Goal: Register for event/course

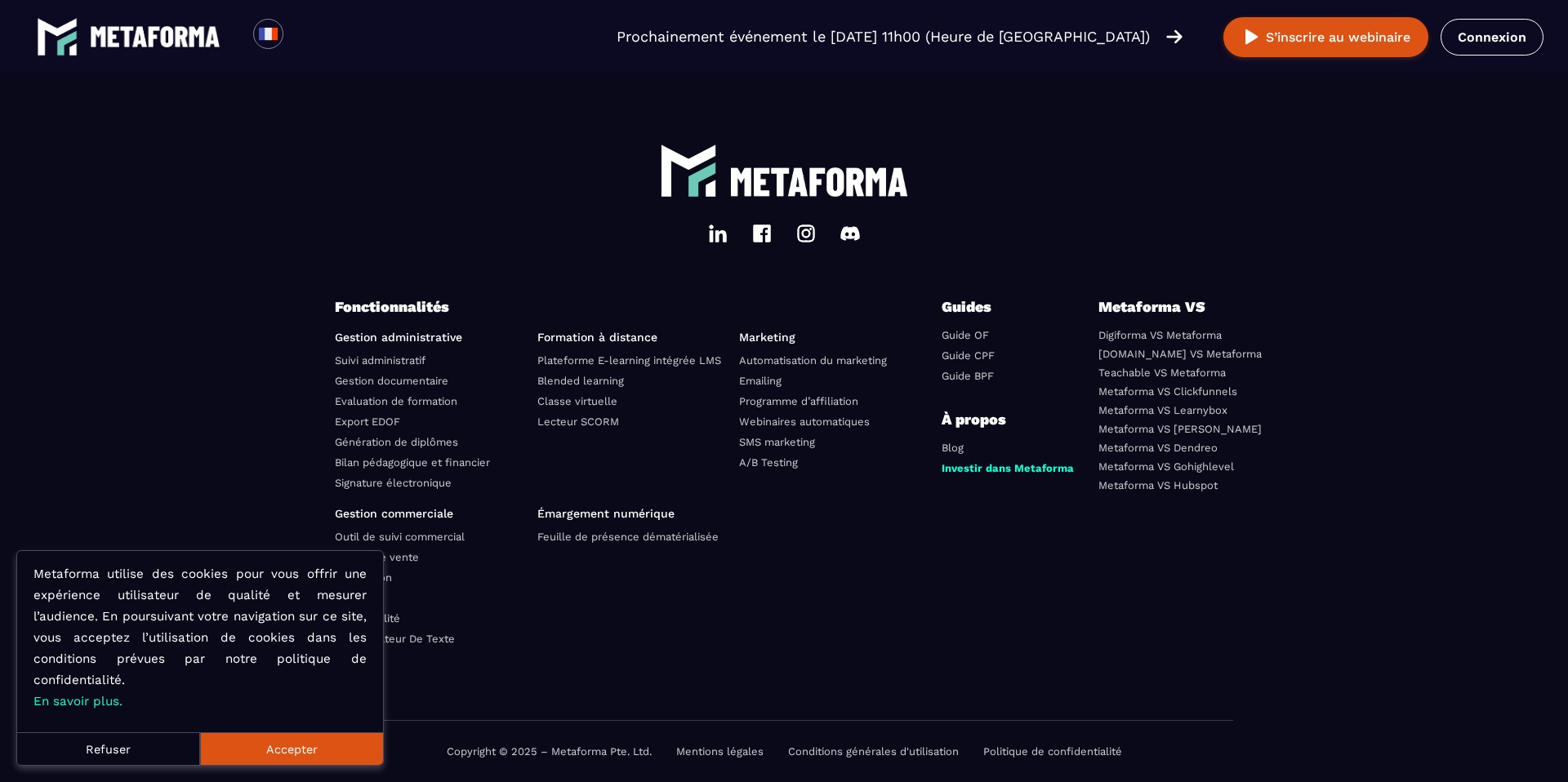
scroll to position [5661, 0]
click at [252, 749] on button "Accepter" at bounding box center [292, 749] width 183 height 32
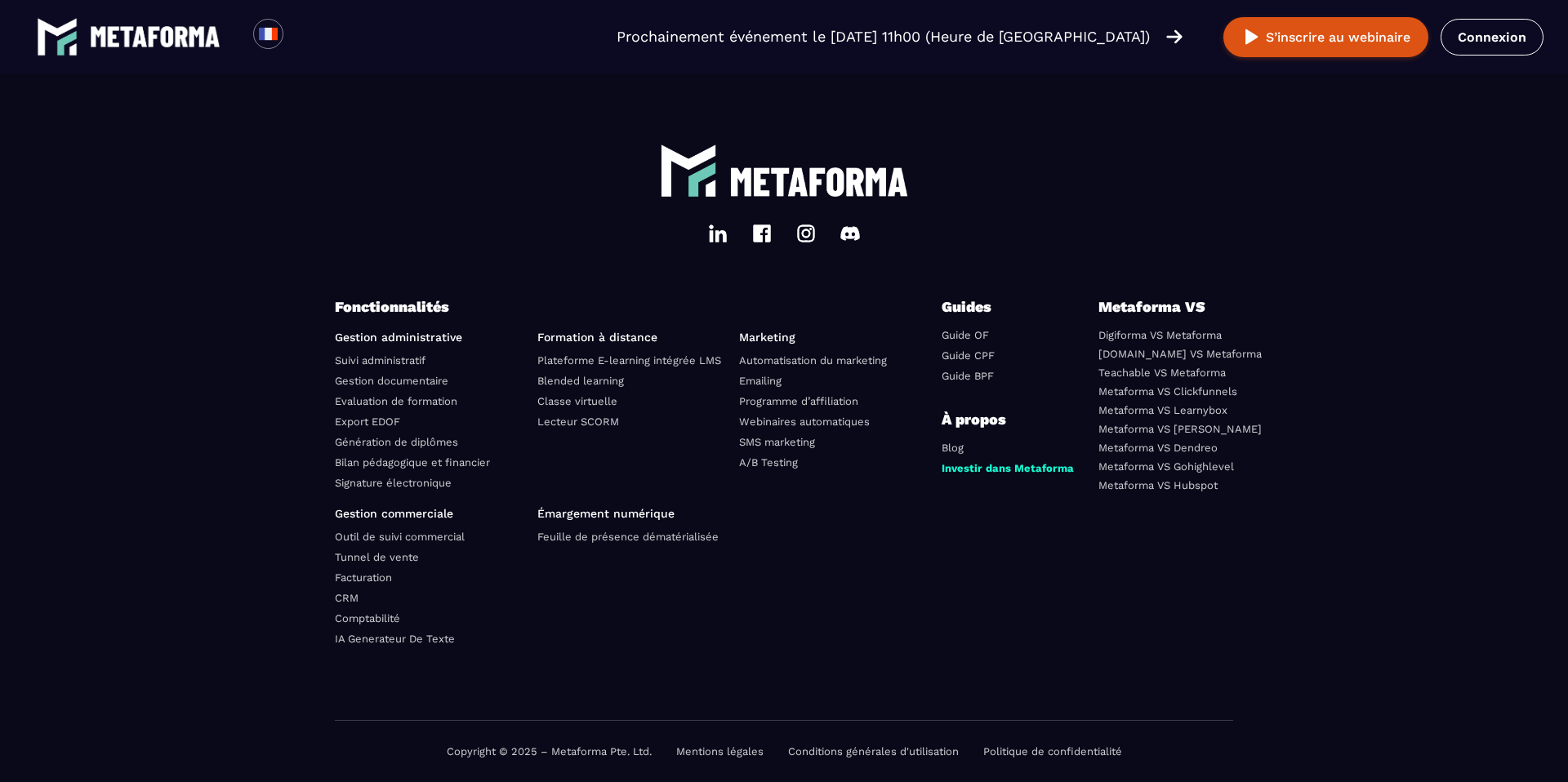
scroll to position [5632, 0]
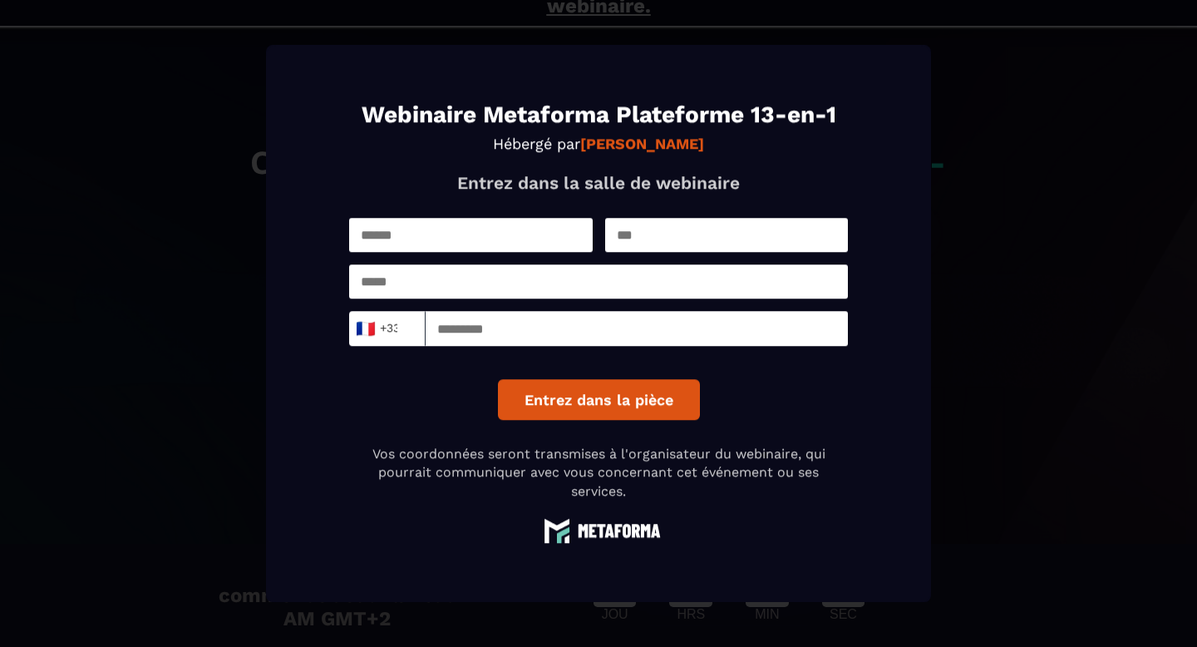
scroll to position [52, 0]
drag, startPoint x: 461, startPoint y: 237, endPoint x: 473, endPoint y: 251, distance: 18.8
click at [461, 237] on input "Modal window" at bounding box center [471, 235] width 244 height 34
type input "******"
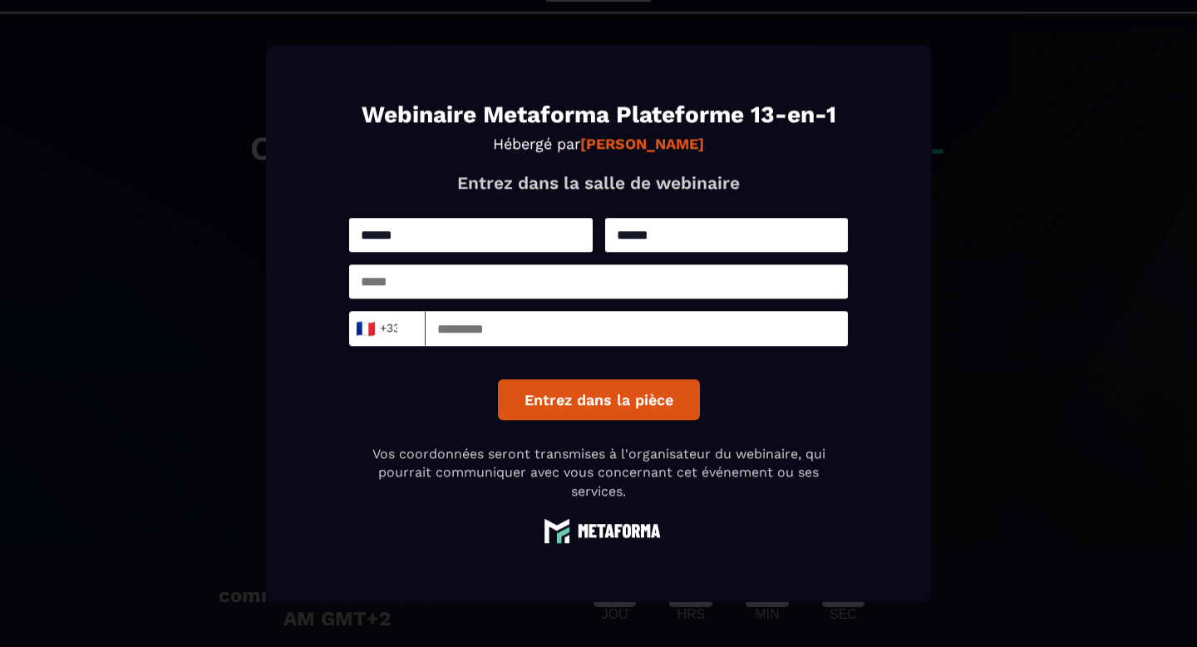
type input "**********"
click at [514, 333] on input "*********" at bounding box center [637, 328] width 422 height 35
type input "*********"
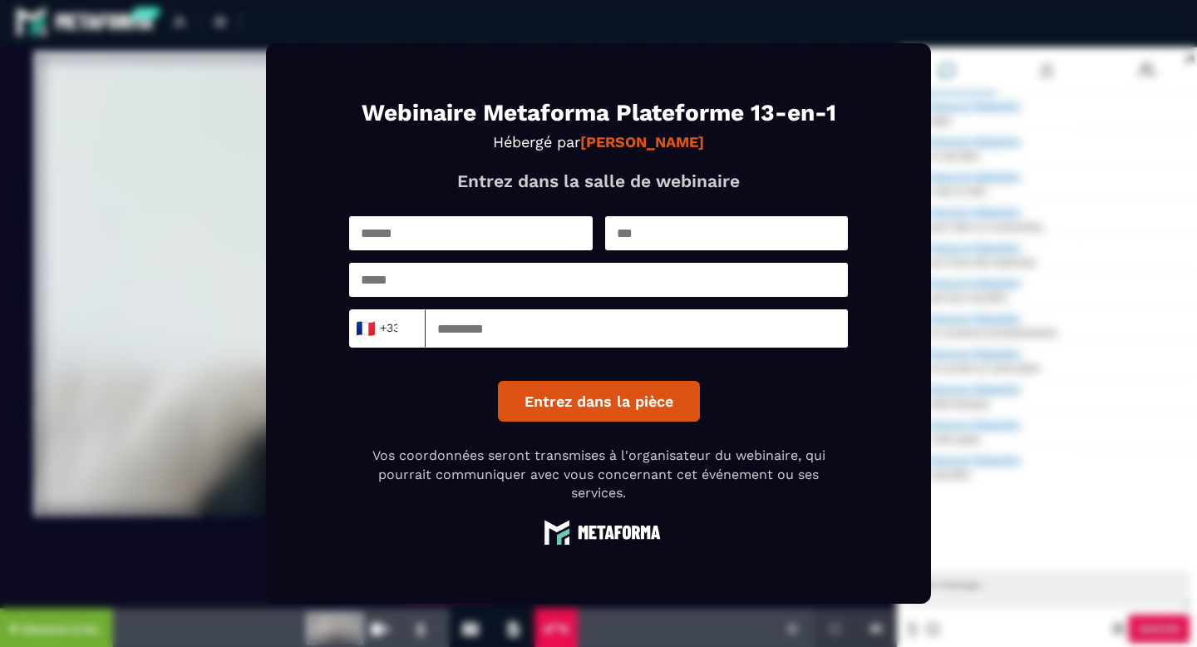
click at [494, 240] on input "text" at bounding box center [471, 233] width 244 height 34
type input "******"
type input "**********"
click at [647, 325] on input "*********" at bounding box center [637, 328] width 422 height 38
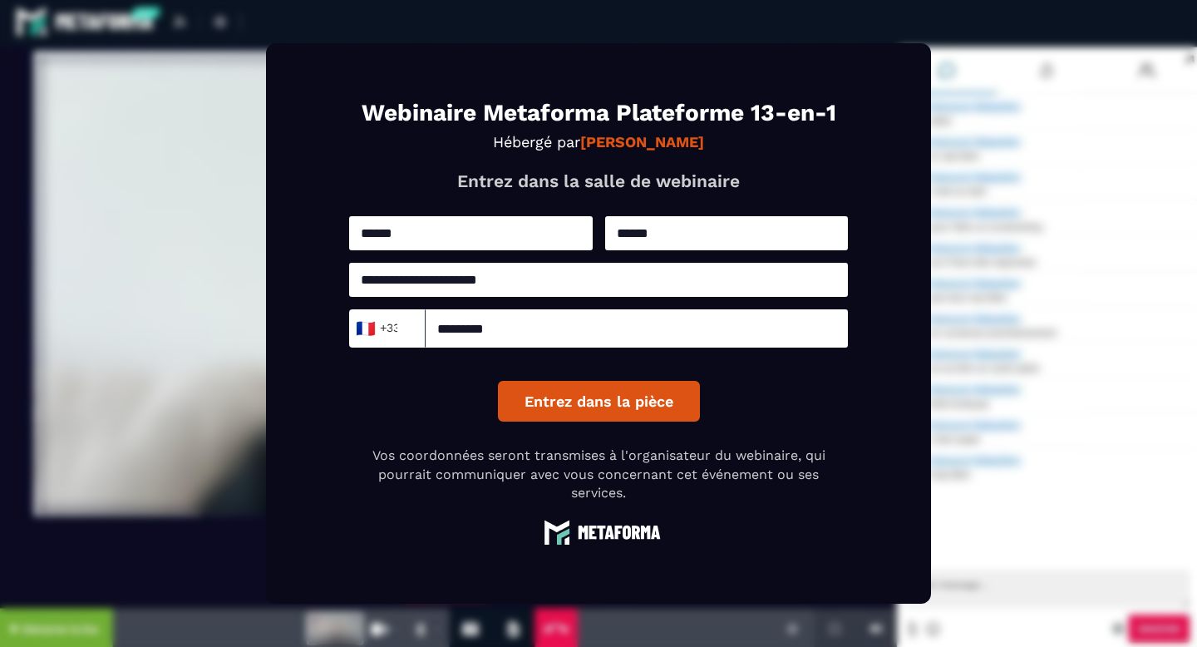
type input "*********"
click at [603, 412] on button "Entrez dans la pièce" at bounding box center [599, 401] width 202 height 41
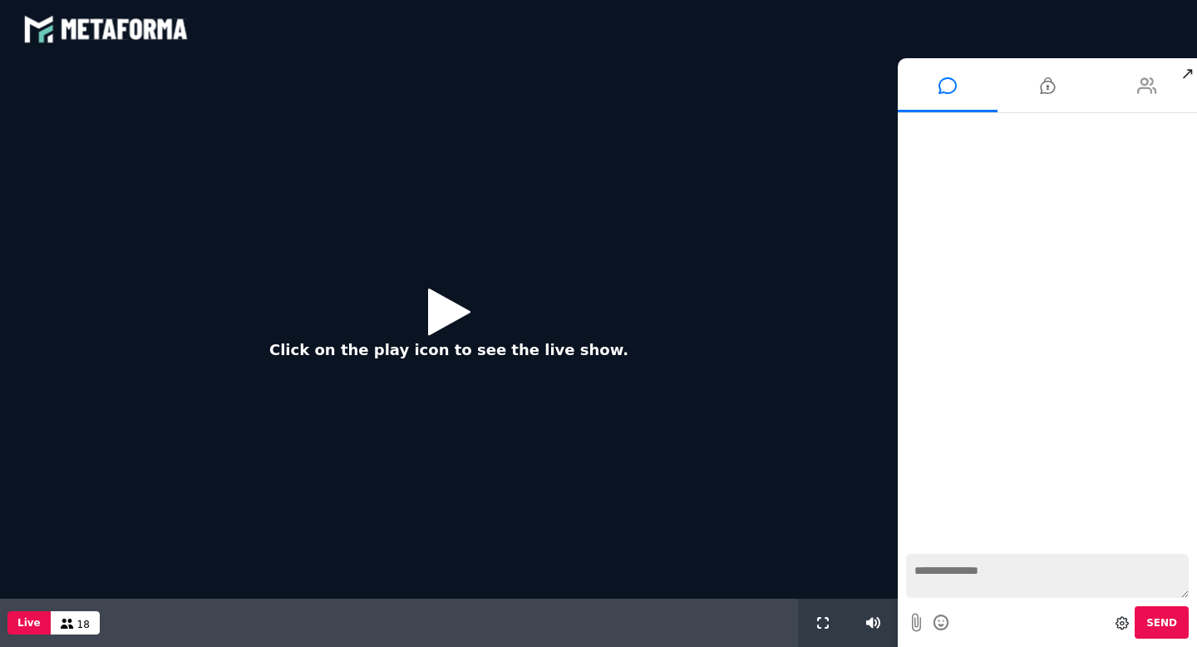
click at [1153, 73] on icon at bounding box center [1147, 86] width 20 height 42
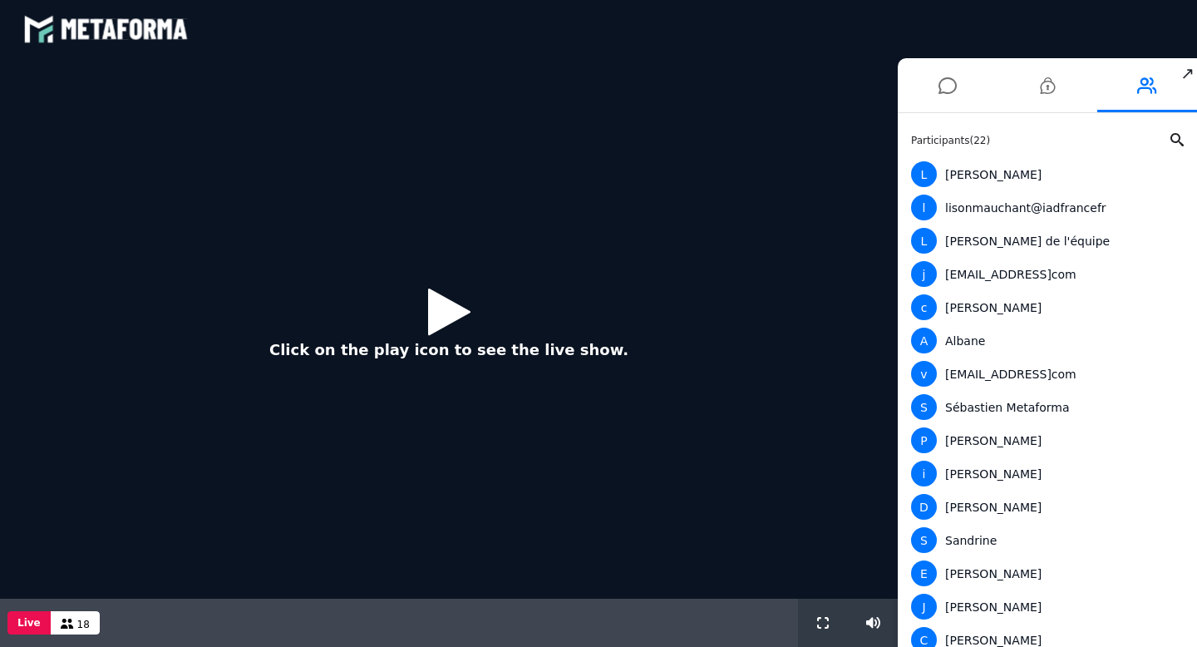
click at [458, 324] on icon at bounding box center [449, 311] width 42 height 54
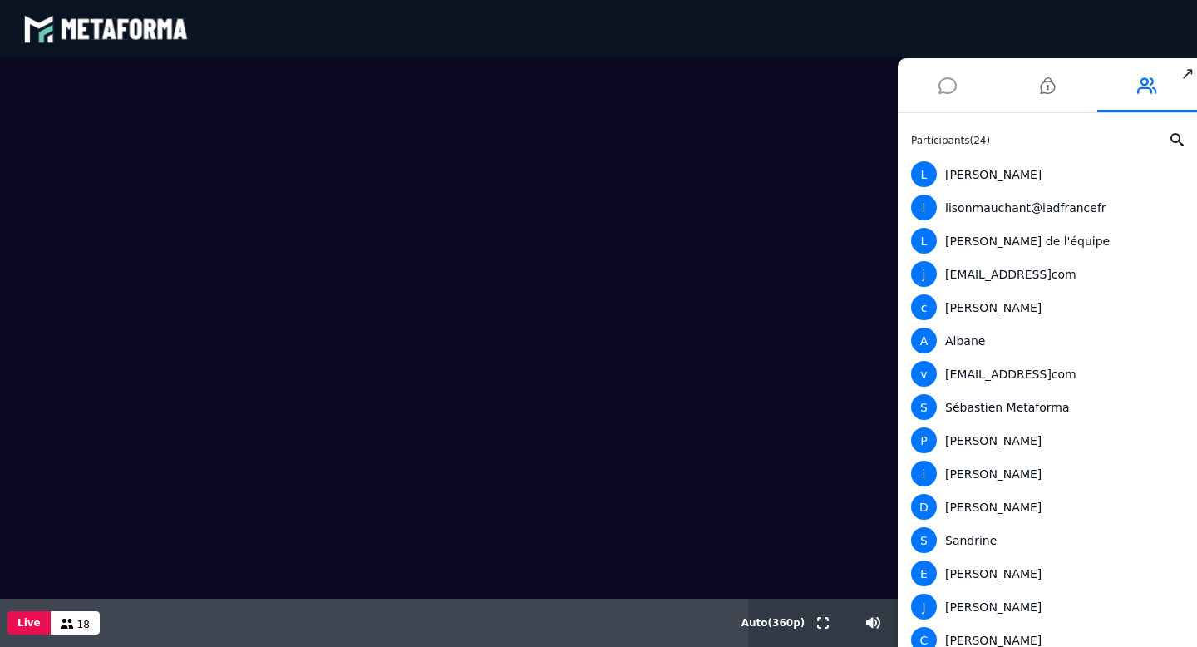
click at [945, 89] on icon at bounding box center [948, 86] width 18 height 42
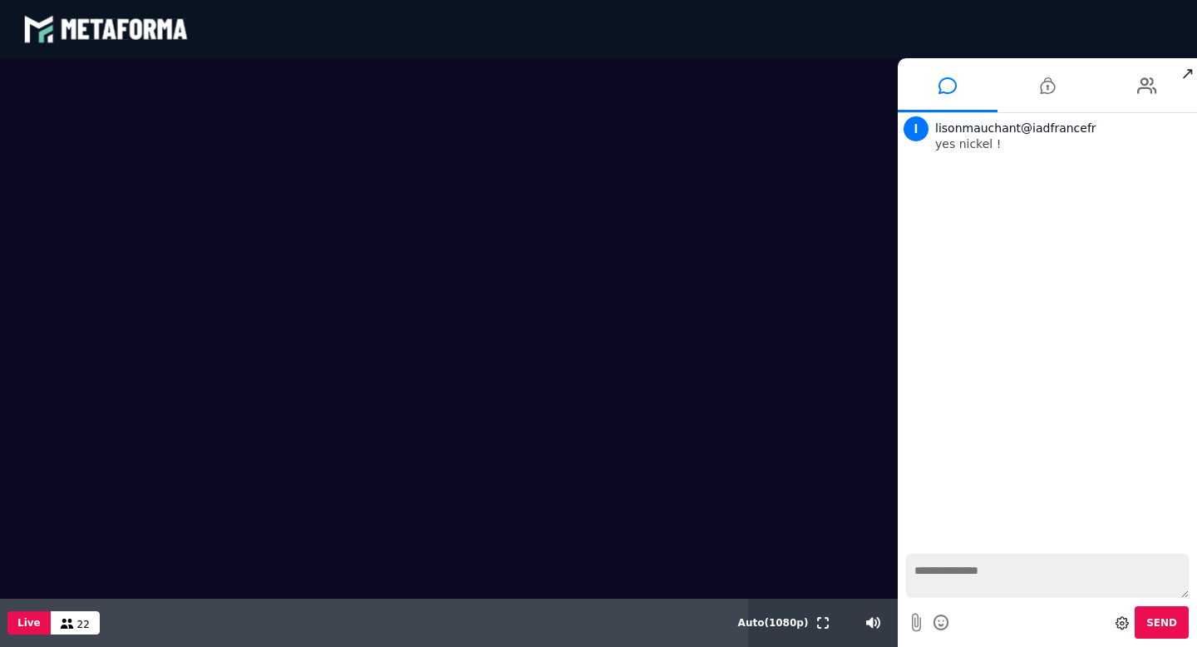
click at [999, 593] on textarea at bounding box center [1047, 576] width 283 height 44
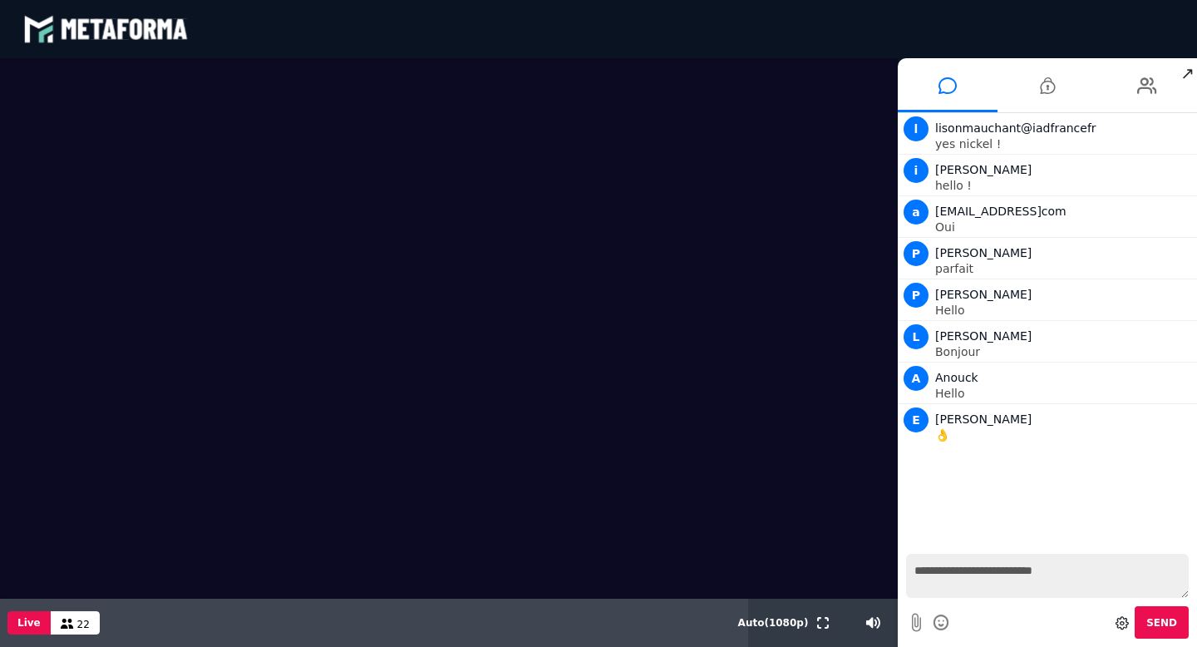
type textarea "**********"
click at [1047, 569] on textarea "**********" at bounding box center [1047, 576] width 283 height 44
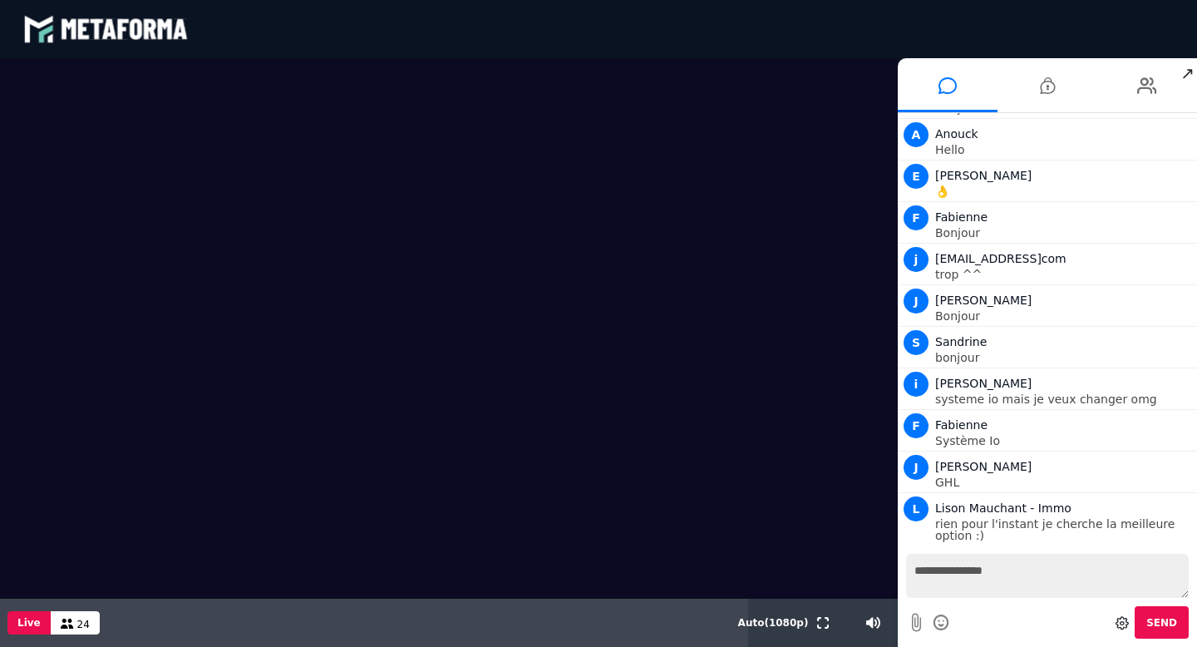
scroll to position [285, 0]
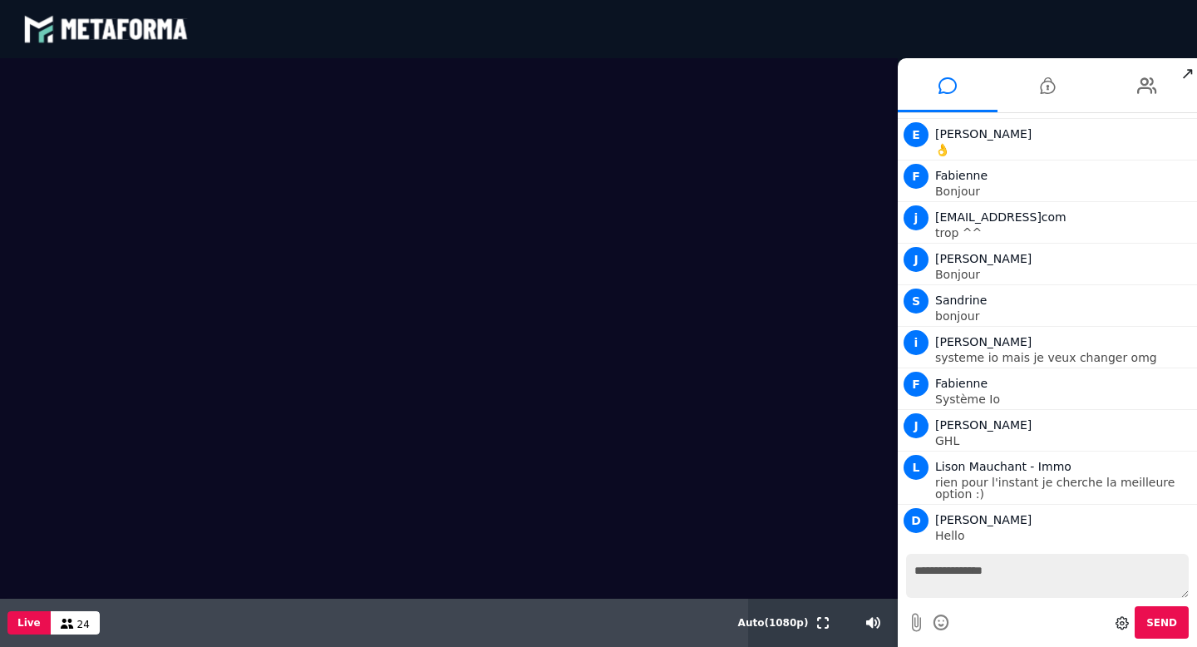
type textarea "**********"
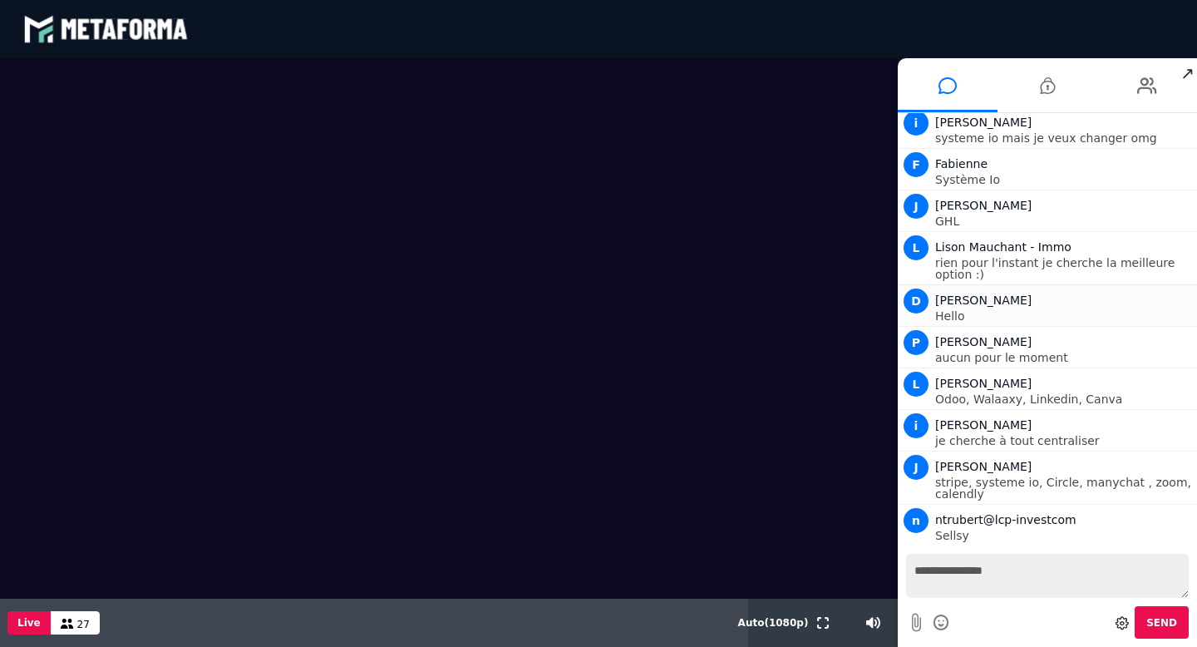
scroll to position [0, 0]
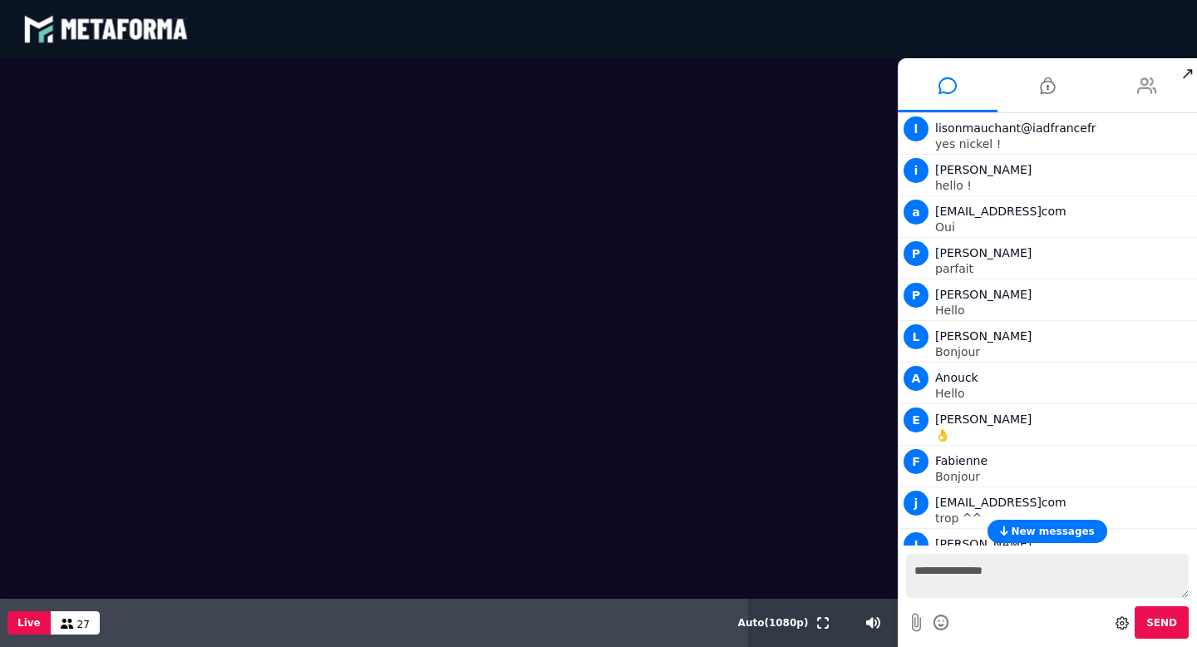
click at [1143, 85] on icon at bounding box center [1147, 86] width 20 height 42
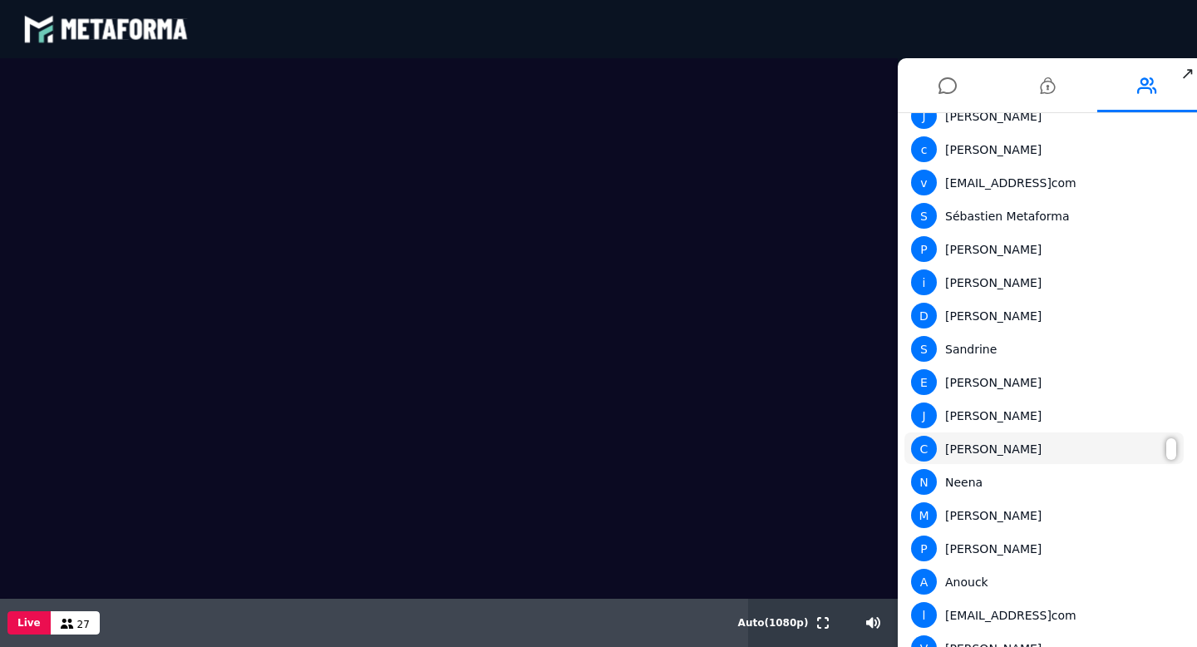
scroll to position [281, 0]
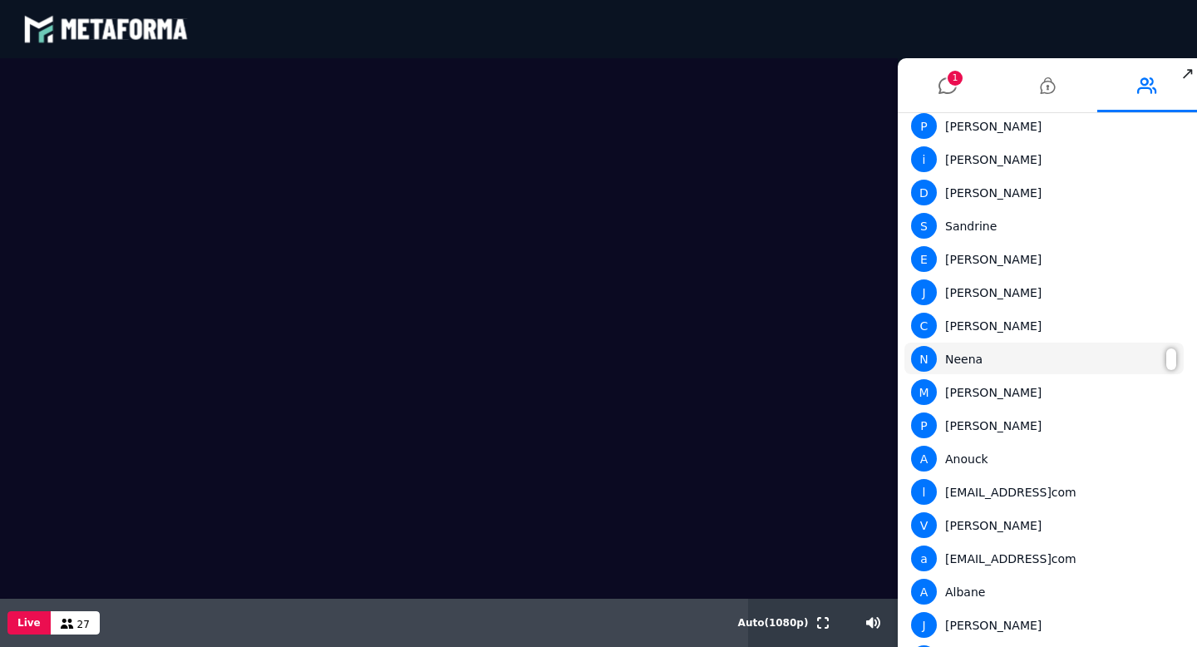
click at [969, 360] on div "N Neena" at bounding box center [1044, 359] width 266 height 26
click at [1168, 367] on div at bounding box center [1171, 359] width 10 height 22
click at [1169, 358] on div at bounding box center [1171, 359] width 10 height 22
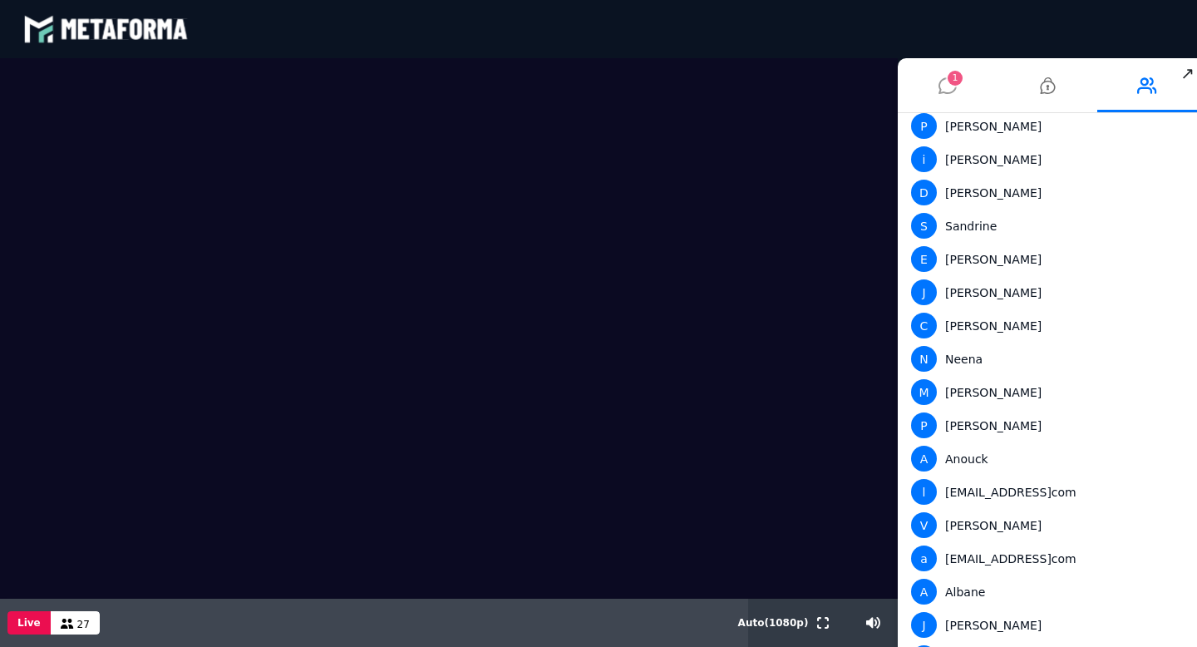
click at [954, 84] on span "1" at bounding box center [955, 78] width 15 height 15
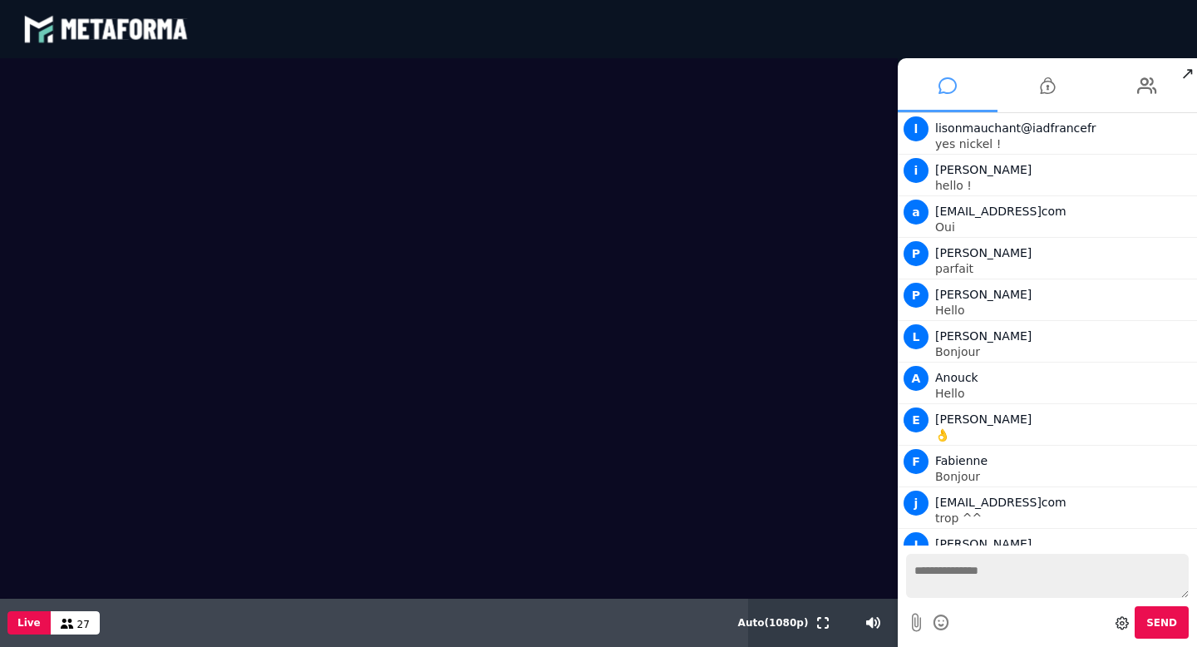
scroll to position [546, 0]
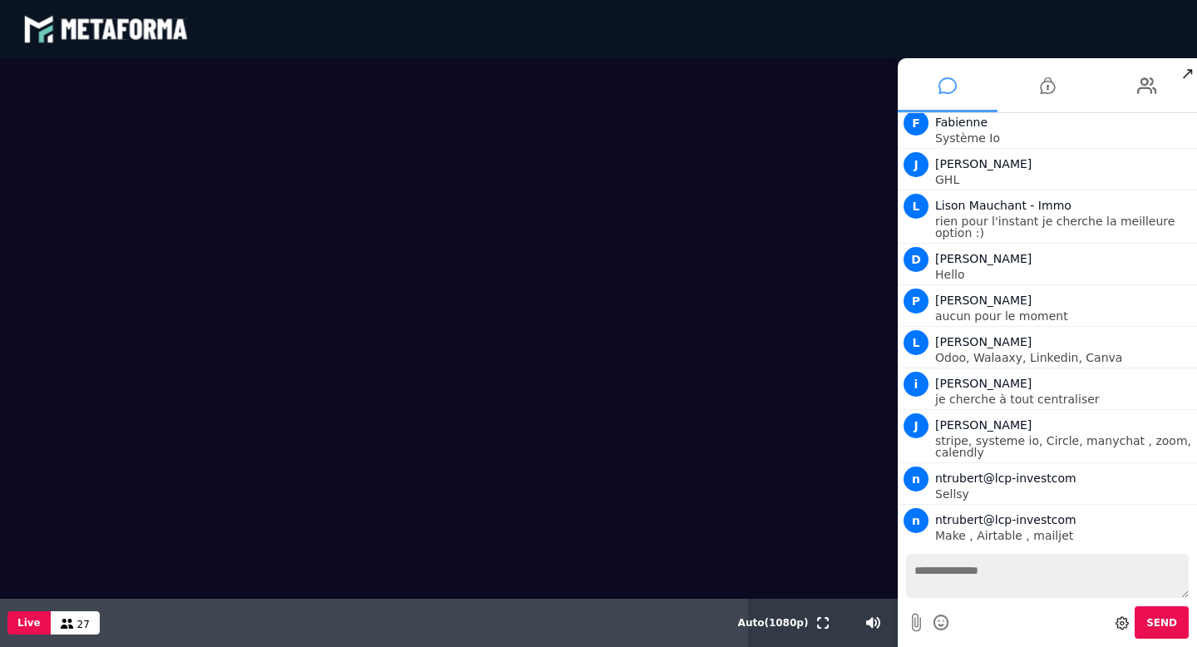
click at [77, 623] on span "27" at bounding box center [83, 625] width 12 height 12
click at [56, 626] on div "27" at bounding box center [75, 622] width 49 height 23
drag, startPoint x: 1083, startPoint y: 520, endPoint x: 949, endPoint y: 520, distance: 134.7
click at [944, 521] on div "n ntrubert@lcp-investcom" at bounding box center [1064, 520] width 258 height 20
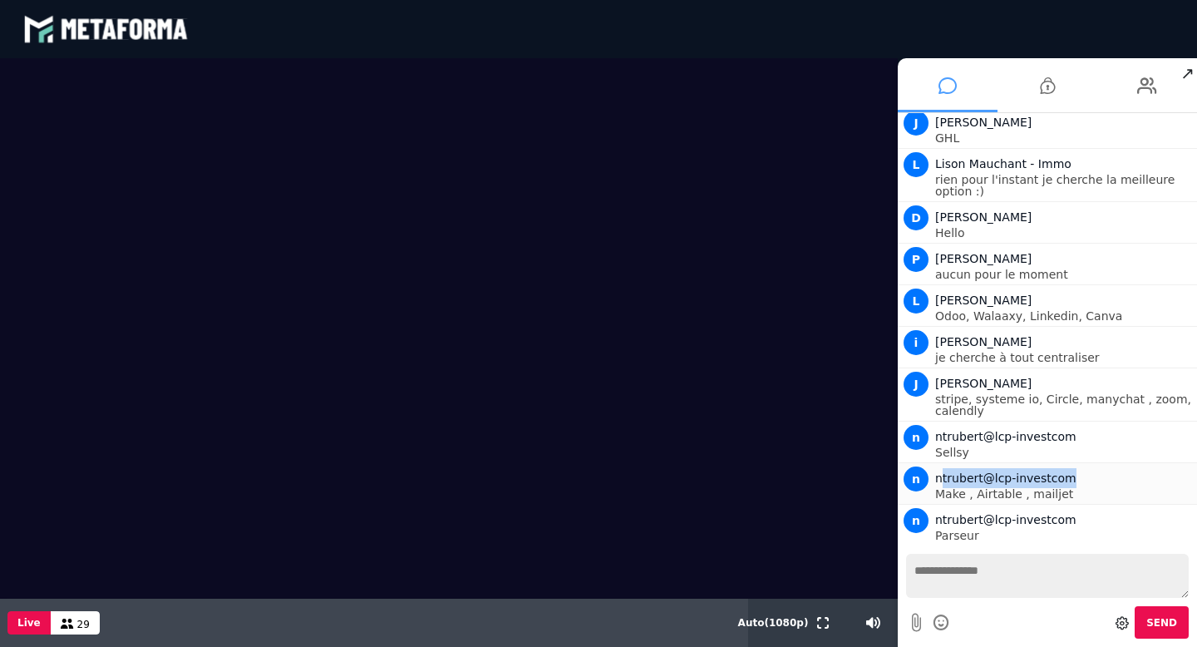
click at [1089, 481] on div "n ntrubert@lcp-investcom" at bounding box center [1064, 478] width 258 height 20
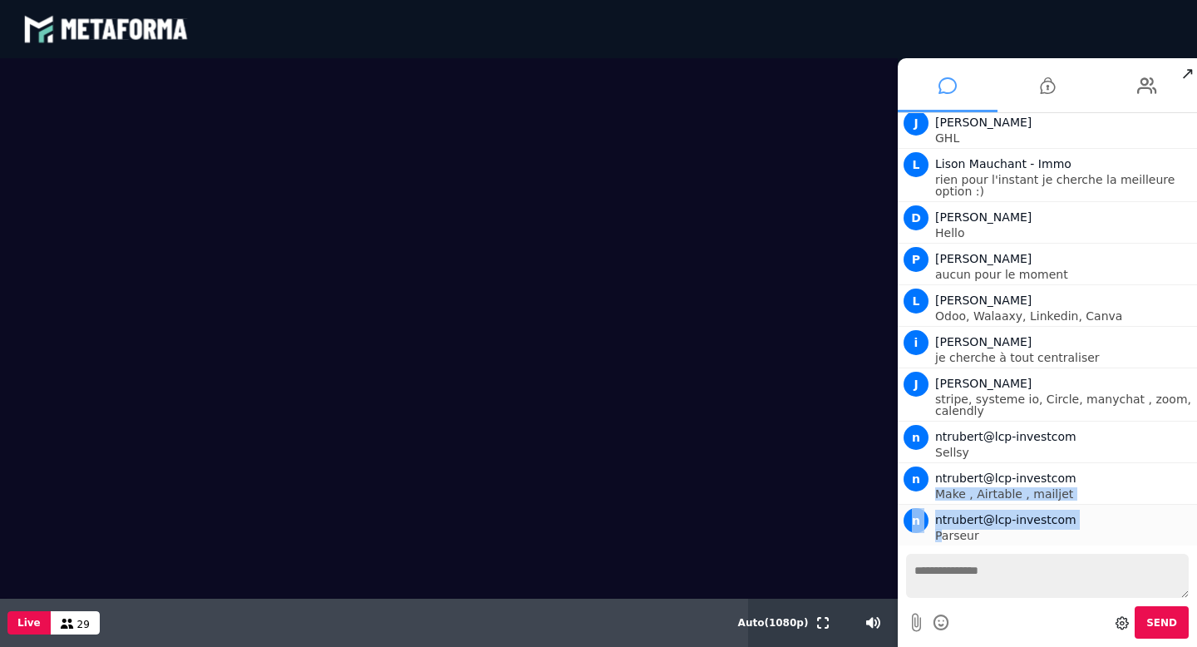
scroll to position [641, 0]
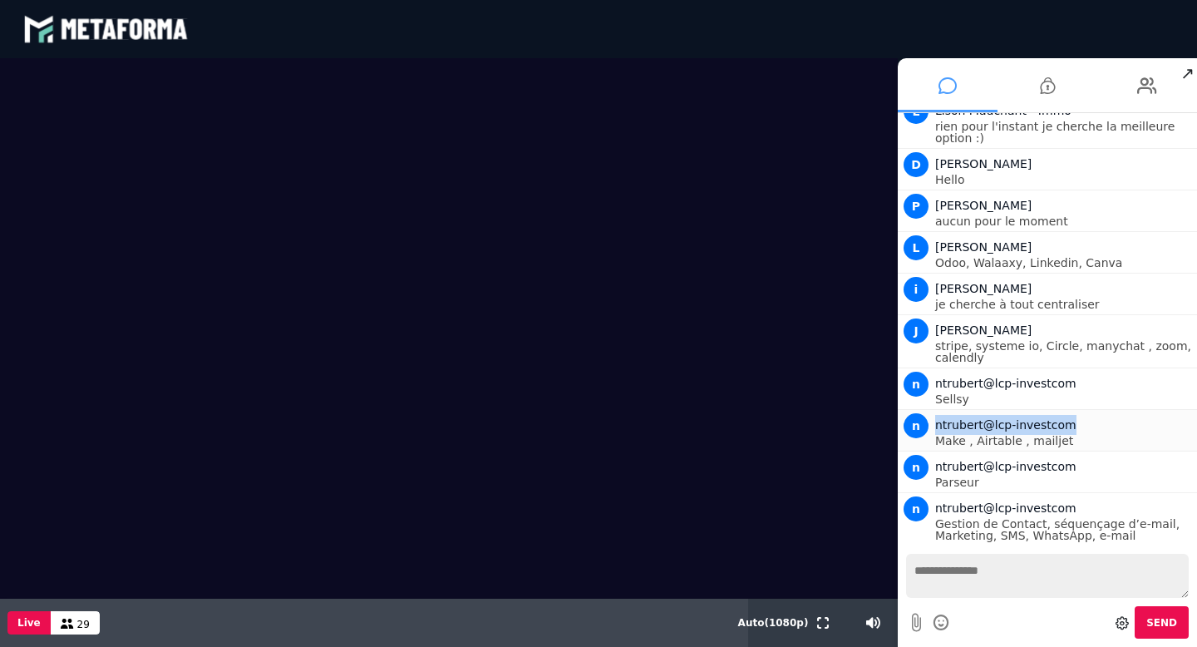
drag, startPoint x: 1090, startPoint y: 479, endPoint x: 931, endPoint y: 425, distance: 167.7
click at [931, 425] on div "n ntrubert@lcp-investcom Make , Airtable , mailjet" at bounding box center [1047, 428] width 291 height 37
copy span "ntrubert@lcp-investcom"
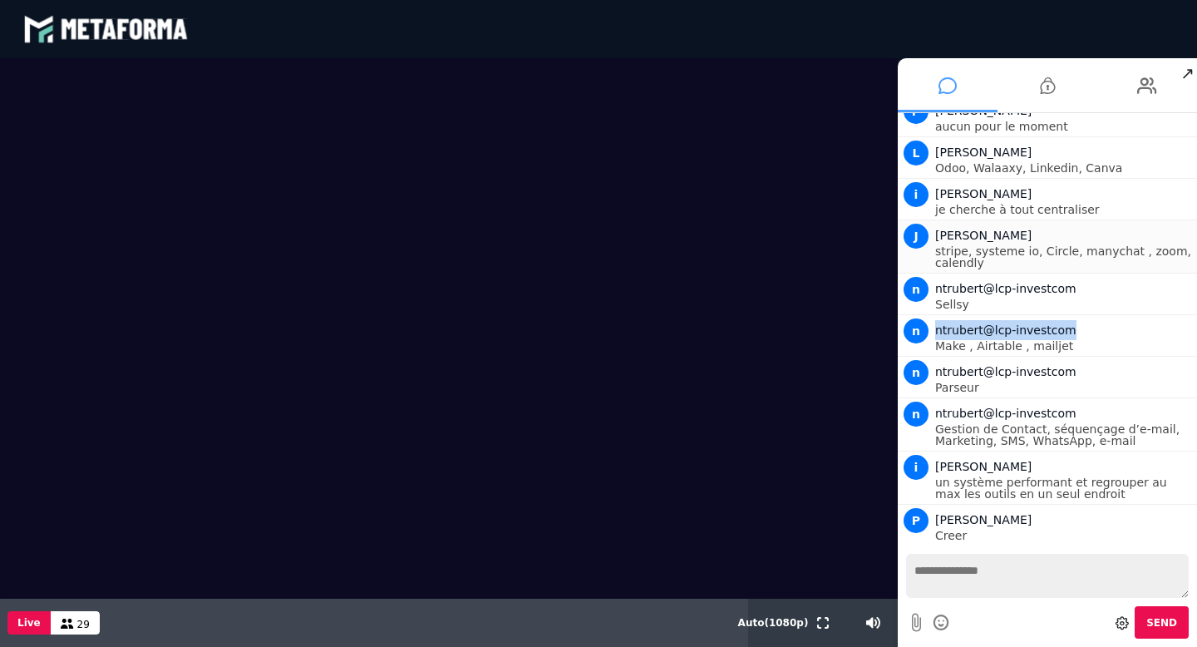
scroll to position [777, 0]
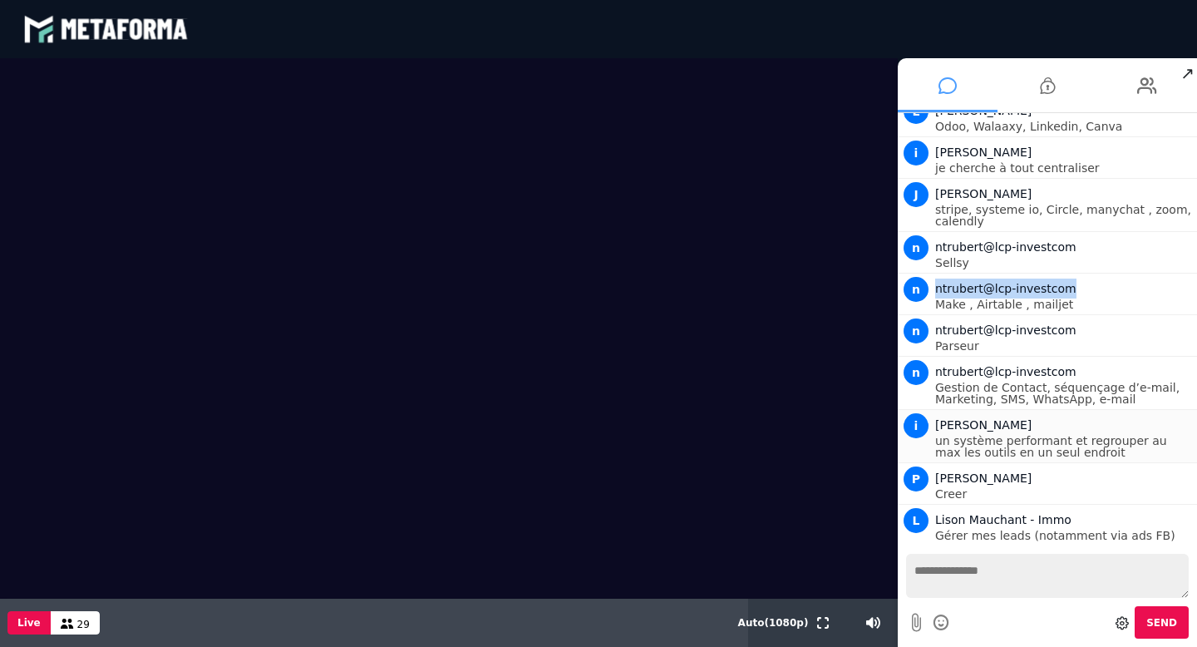
drag, startPoint x: 1078, startPoint y: 431, endPoint x: 932, endPoint y: 426, distance: 146.4
click at [932, 426] on div "i ingrid@guerirdusiicom un système performant et regrouper au max les outils en…" at bounding box center [1047, 434] width 291 height 48
copy span "ingrid@guerirdusiicom"
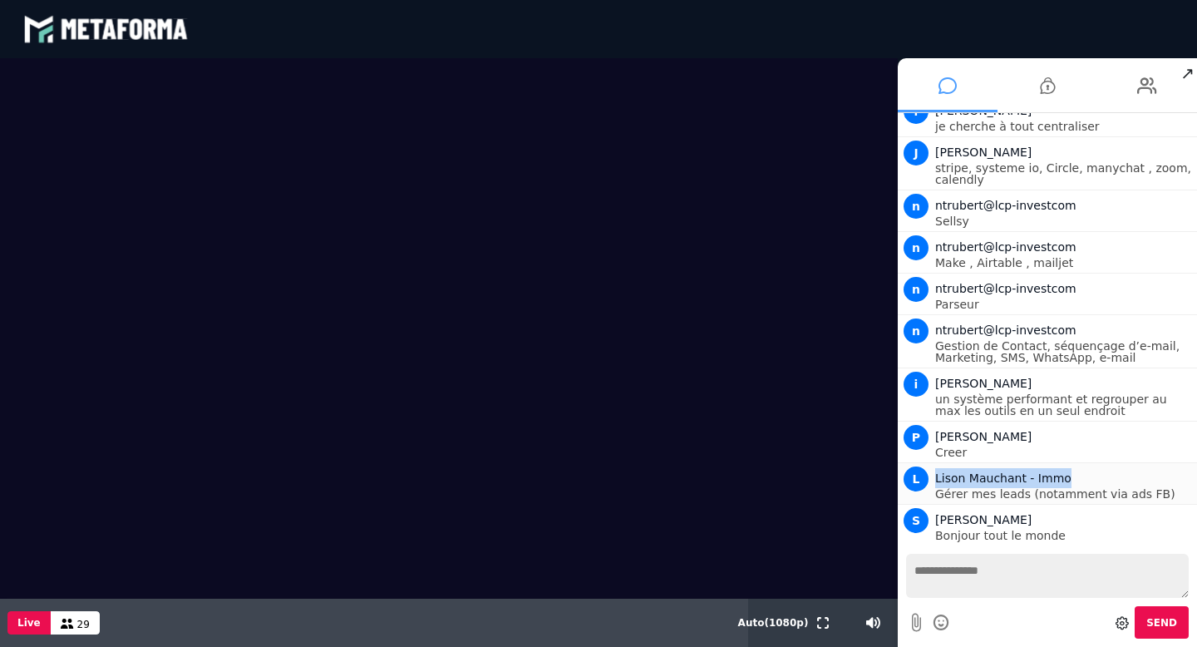
drag, startPoint x: 1072, startPoint y: 477, endPoint x: 927, endPoint y: 472, distance: 144.8
click at [927, 472] on div "L Lison Mauchant - Immo Gérer mes leads (notamment via ads FB)" at bounding box center [1047, 481] width 291 height 37
copy div "Lison Mauchant - Immo"
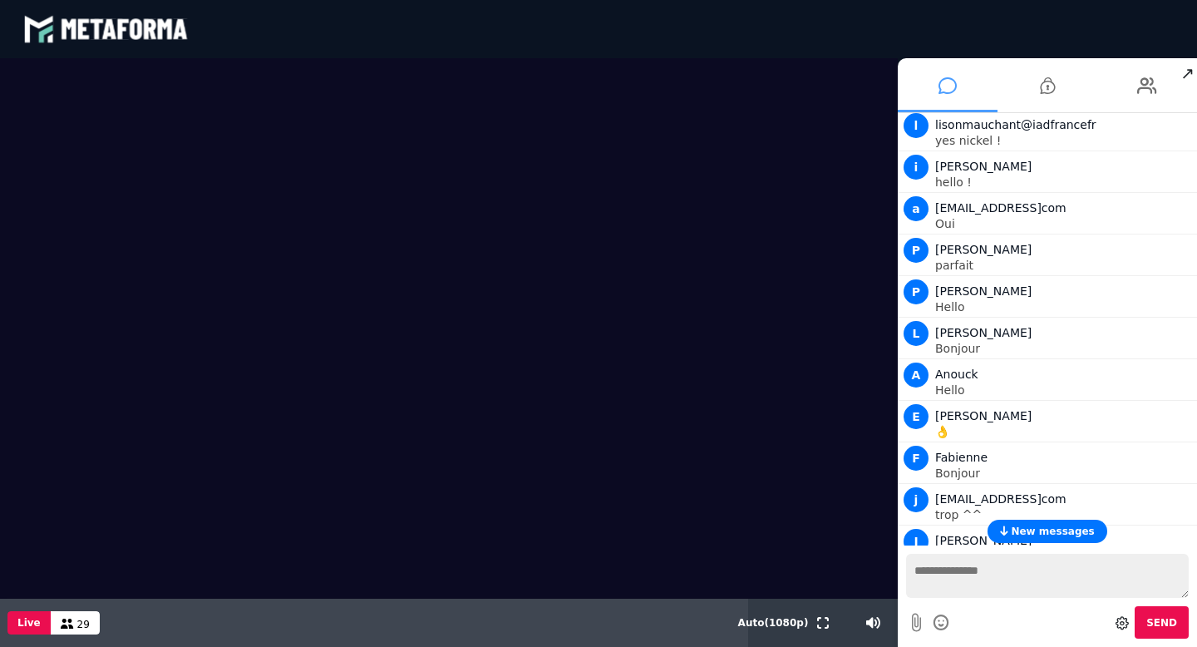
scroll to position [0, 0]
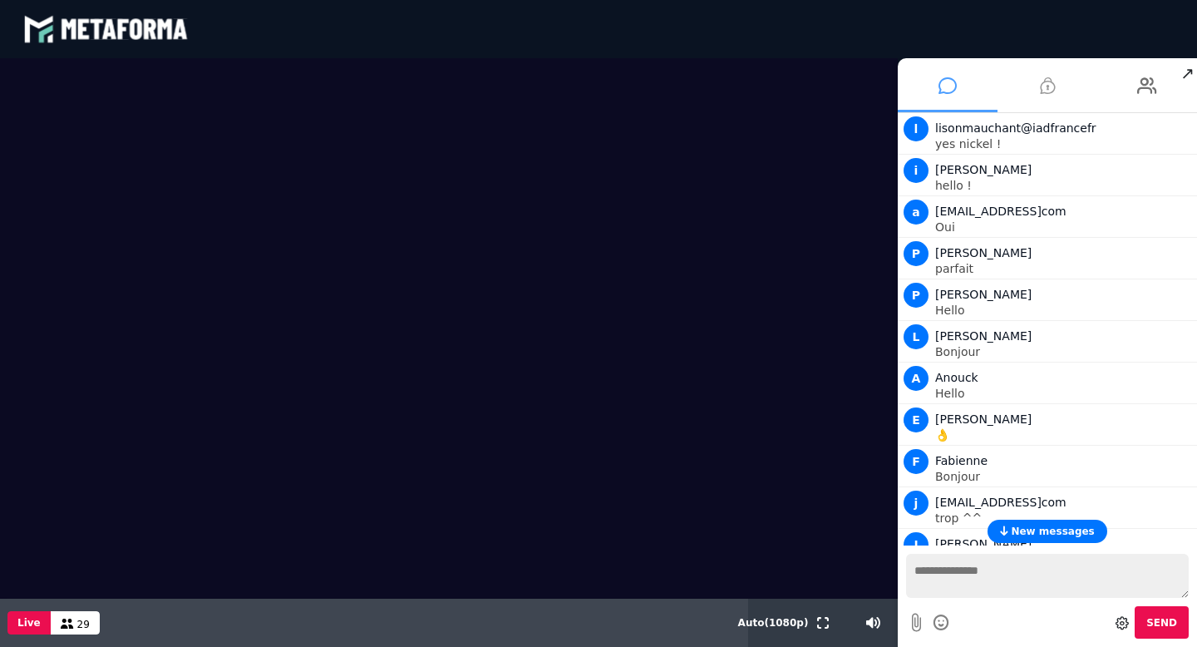
click at [1051, 86] on icon at bounding box center [1047, 86] width 15 height 42
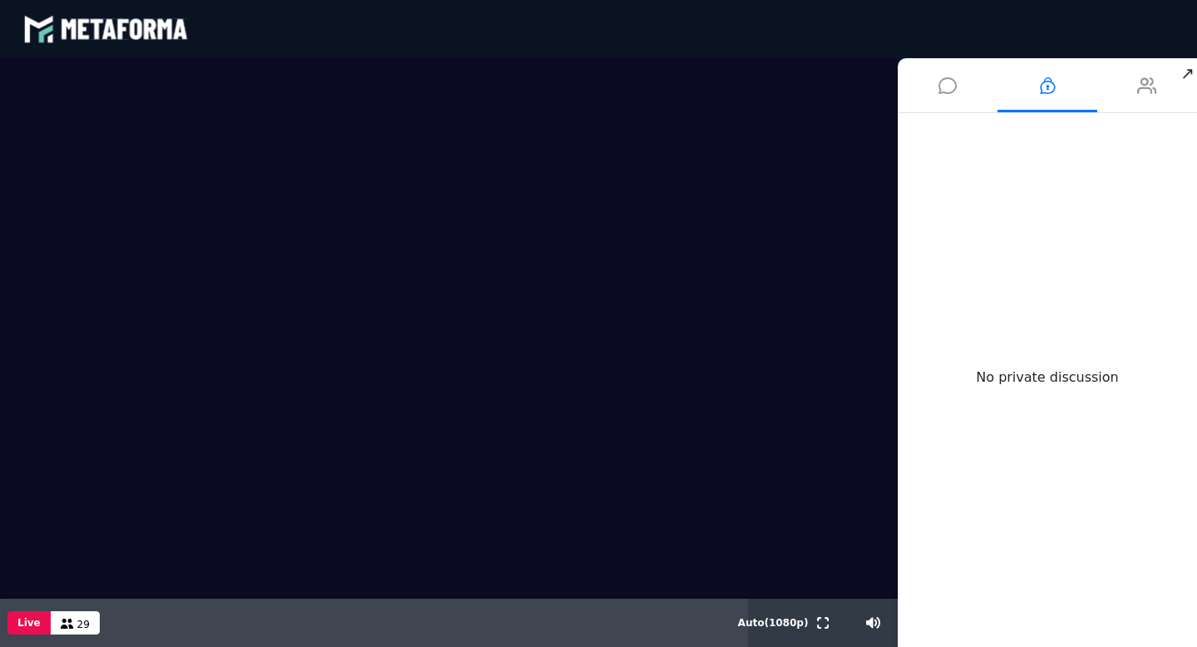
click at [1143, 86] on icon at bounding box center [1147, 86] width 20 height 42
click at [997, 139] on div "Participants ( 0 )" at bounding box center [1047, 140] width 273 height 15
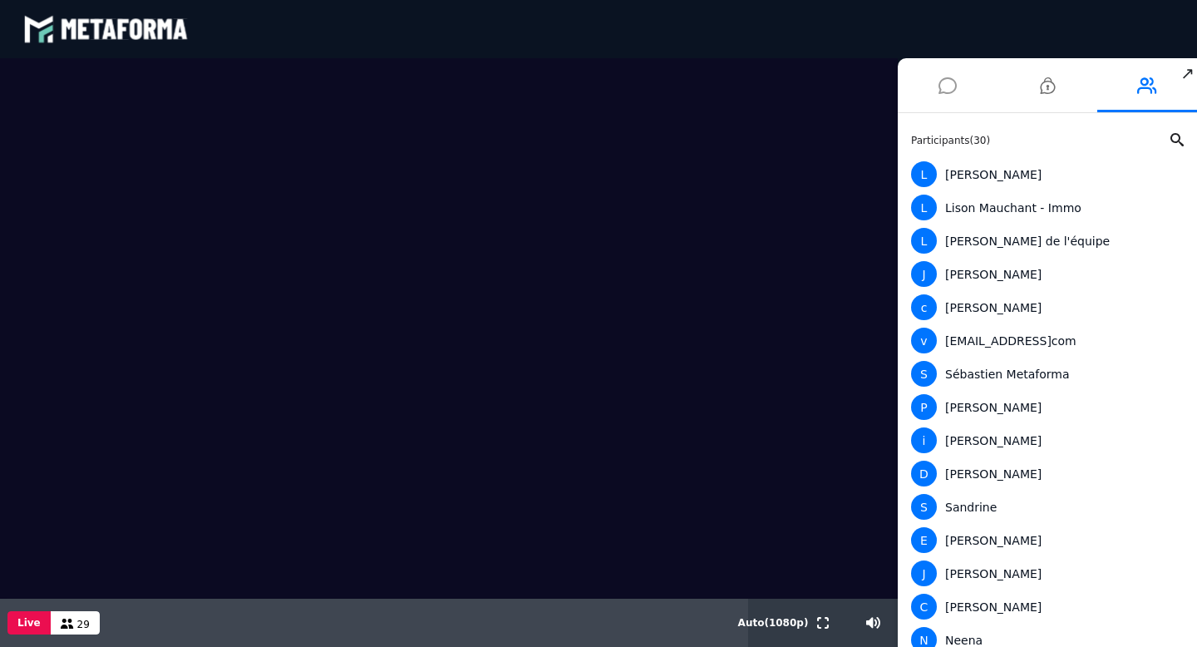
click at [951, 86] on icon at bounding box center [948, 86] width 18 height 42
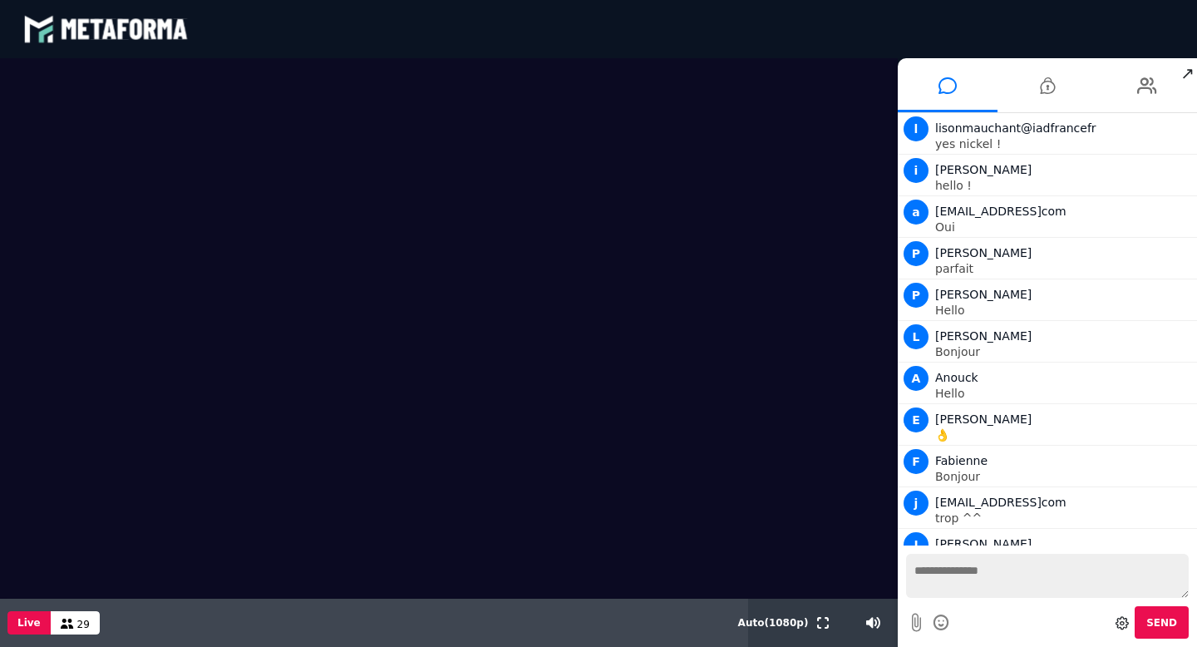
scroll to position [914, 0]
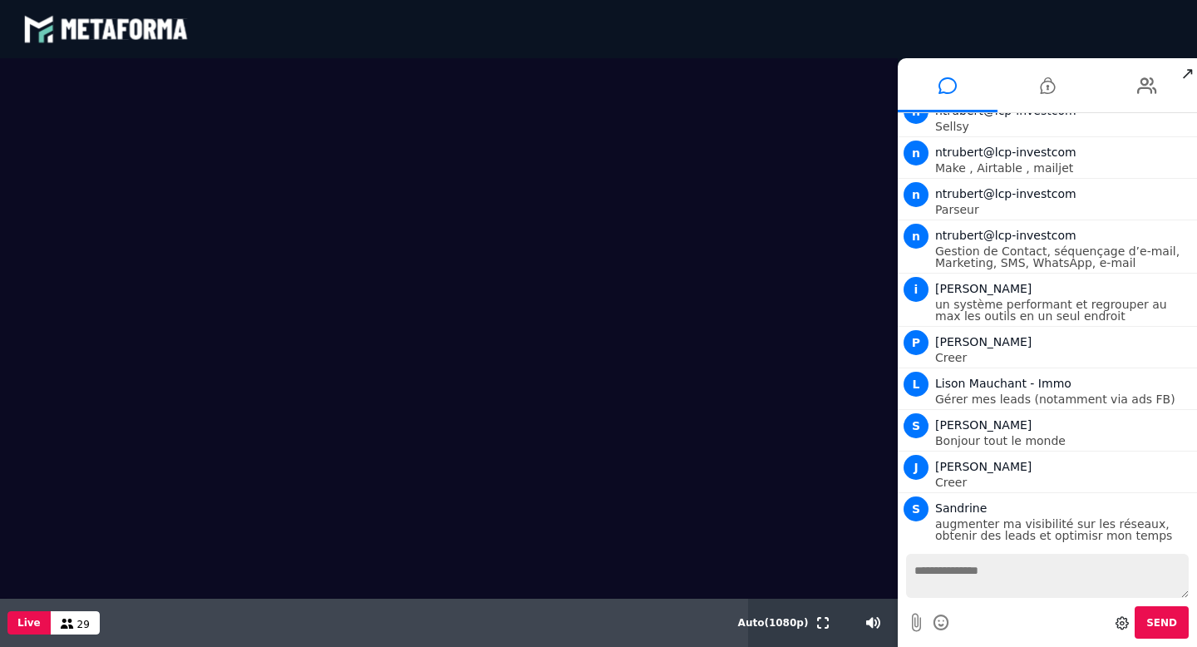
click at [960, 610] on div "Send" at bounding box center [1047, 622] width 283 height 32
click at [984, 581] on textarea at bounding box center [1047, 576] width 283 height 44
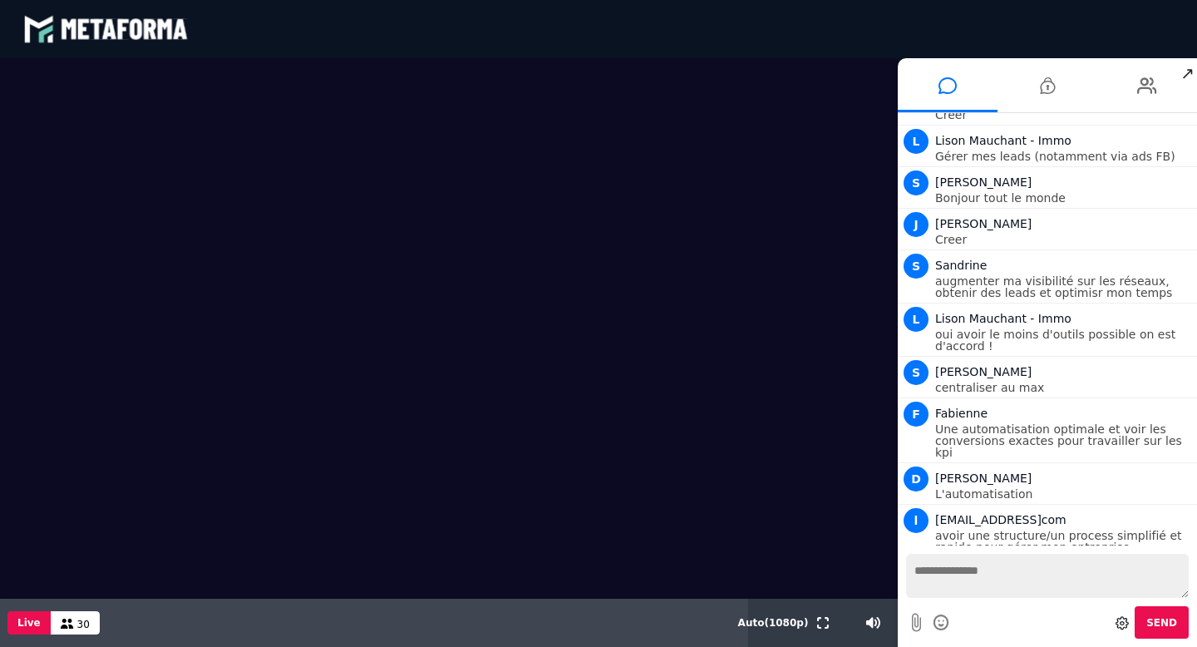
scroll to position [1210, 0]
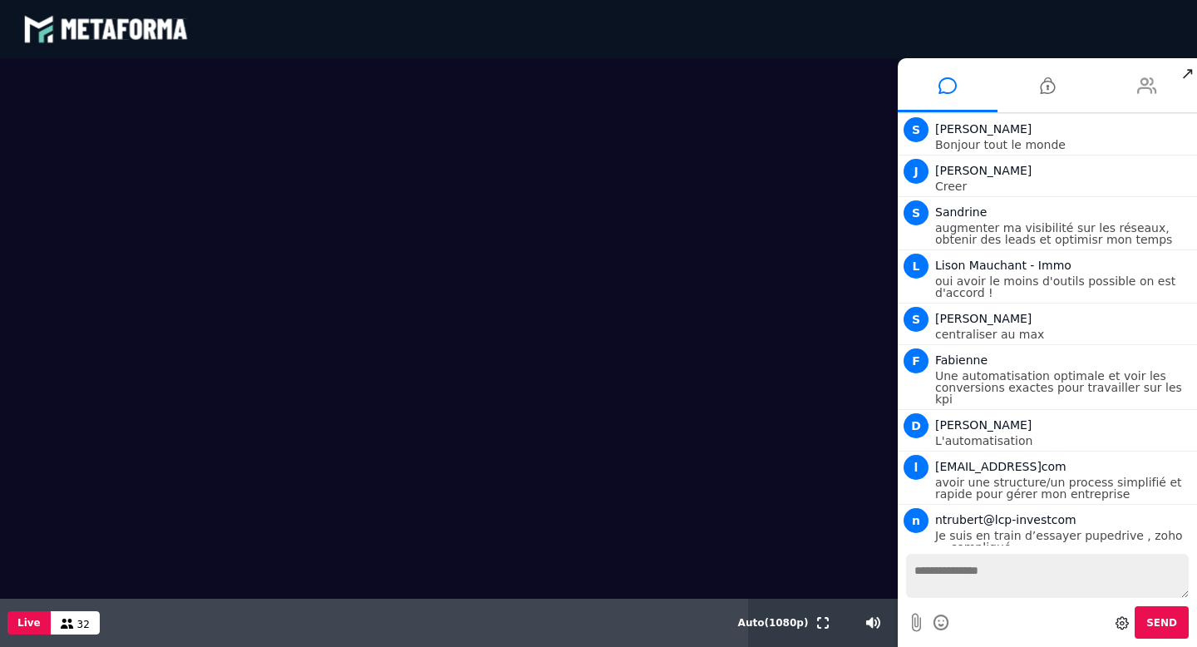
click at [1144, 89] on icon at bounding box center [1147, 86] width 20 height 42
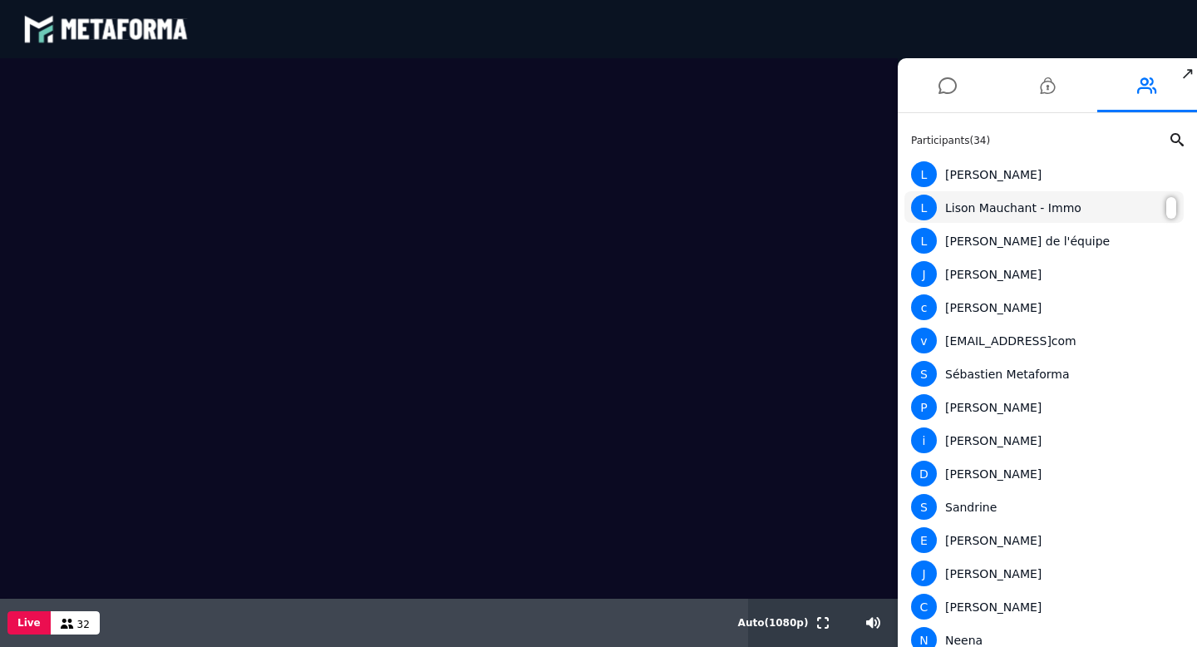
click at [1016, 205] on div "L Lison Mauchant - Immo" at bounding box center [1044, 208] width 266 height 26
click at [1007, 204] on div "L Lison Mauchant - Immo" at bounding box center [1044, 208] width 266 height 26
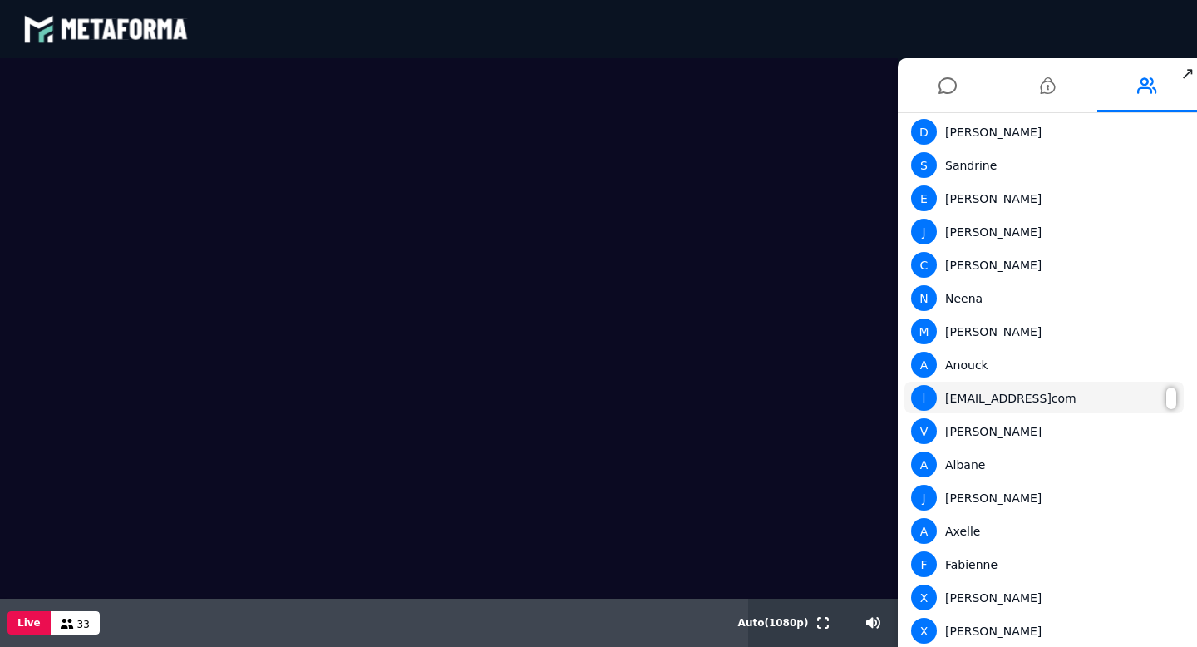
scroll to position [0, 0]
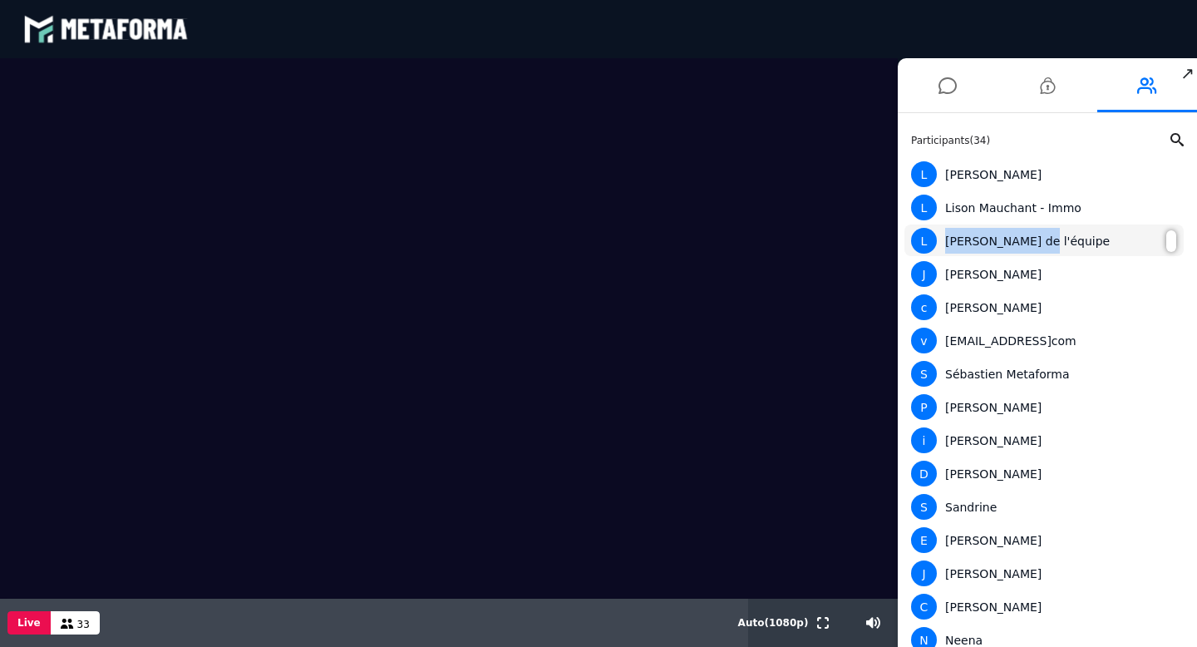
drag, startPoint x: 1035, startPoint y: 248, endPoint x: 936, endPoint y: 247, distance: 98.9
click at [936, 247] on div "L Lara de l'équipe" at bounding box center [1044, 241] width 266 height 26
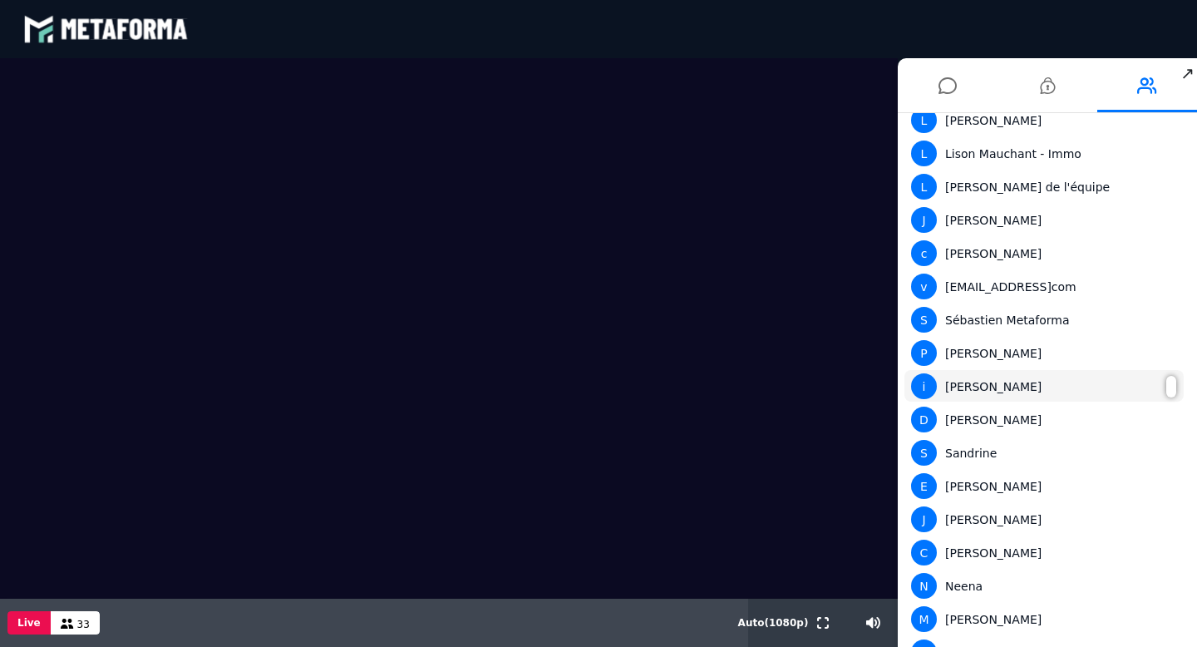
scroll to position [52, 0]
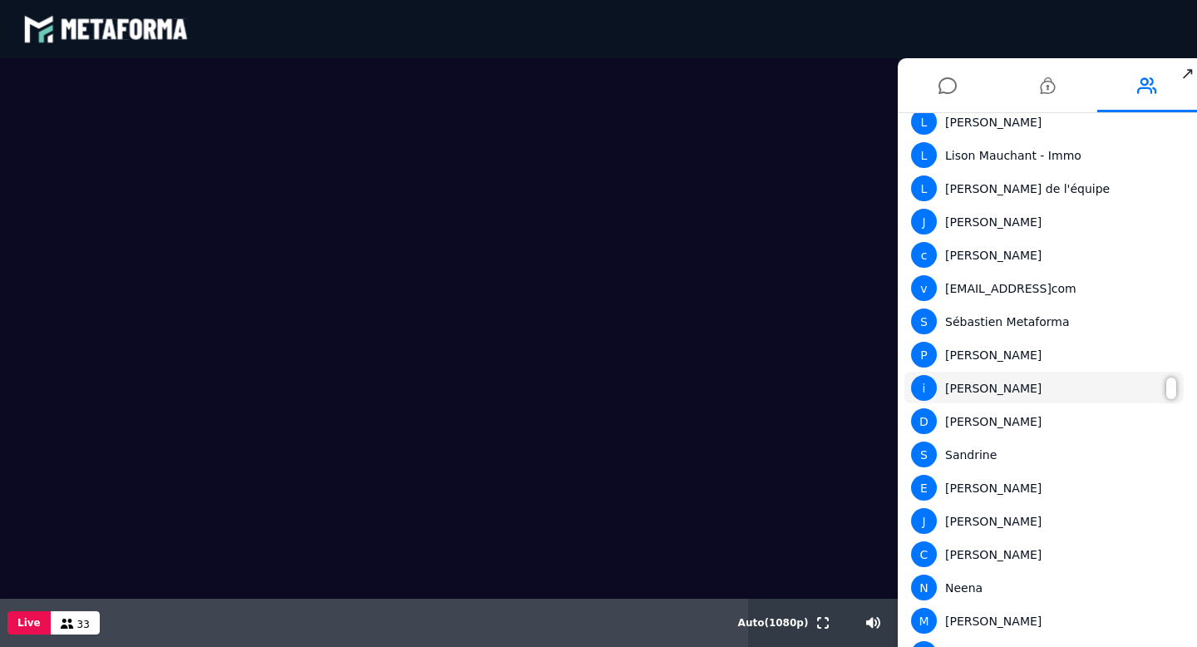
drag, startPoint x: 1082, startPoint y: 391, endPoint x: 954, endPoint y: 387, distance: 128.1
click at [954, 387] on div "i ingrid@guerirdusiicom" at bounding box center [1044, 388] width 266 height 26
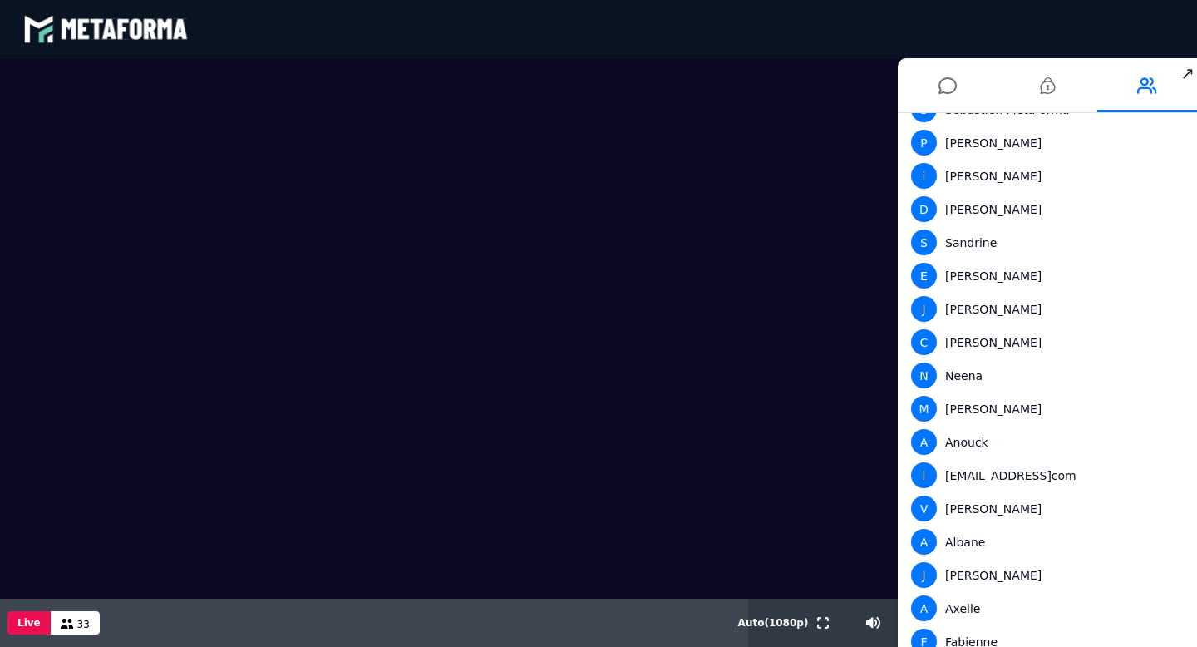
scroll to position [0, 0]
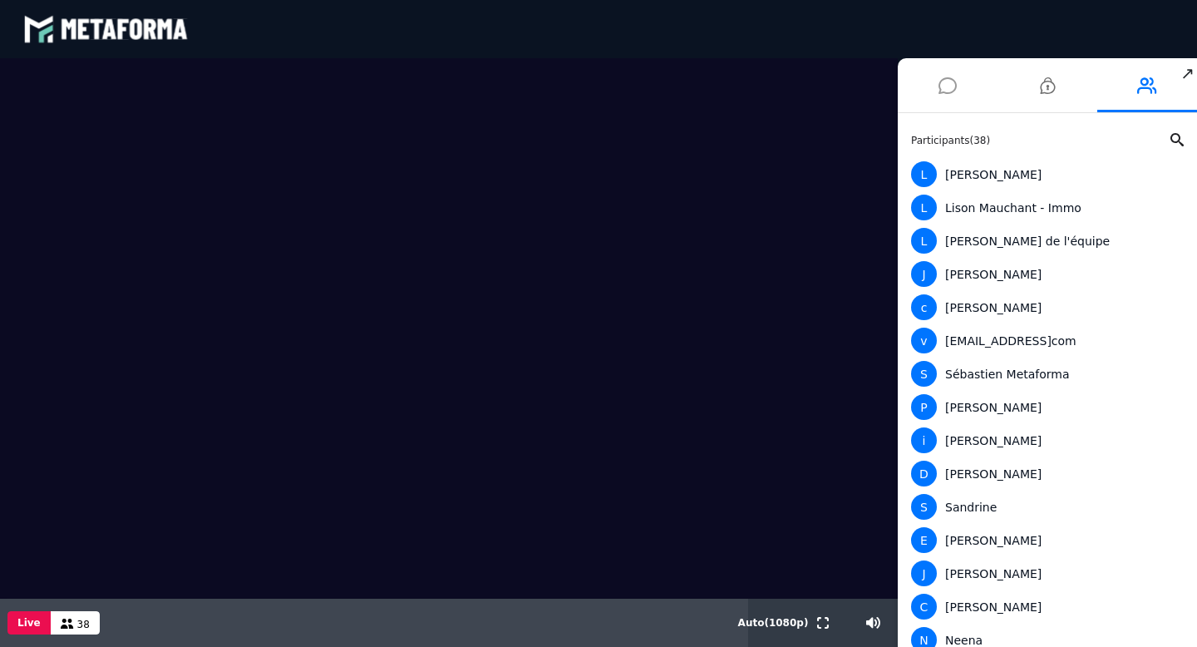
click at [949, 91] on icon at bounding box center [948, 86] width 18 height 42
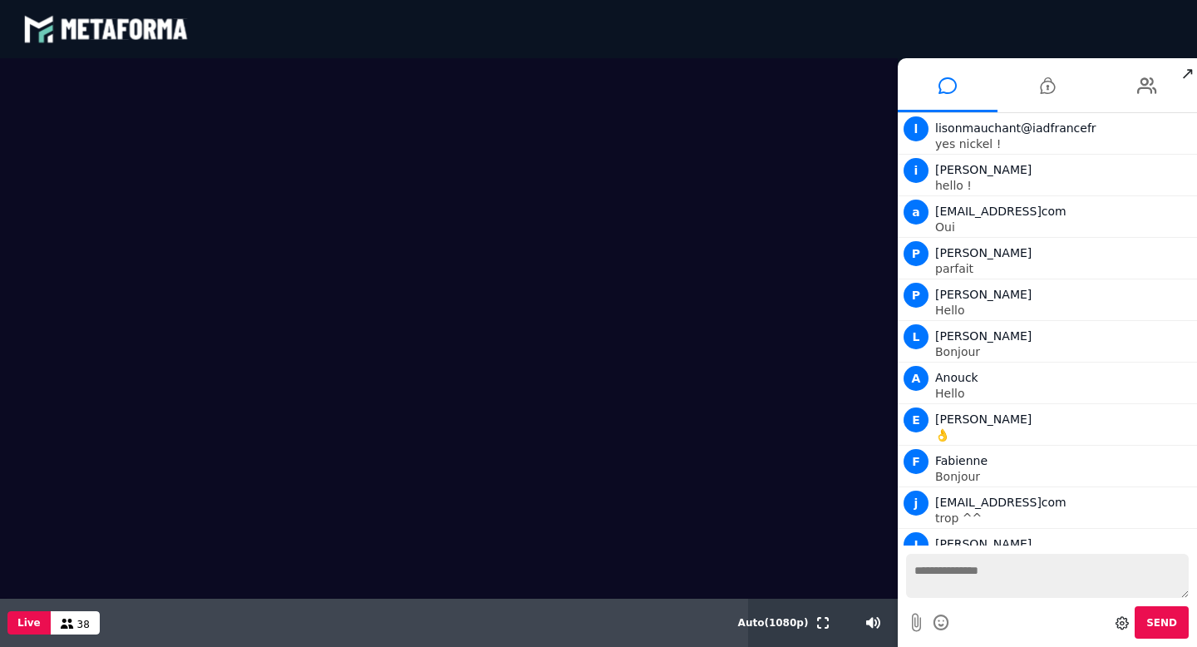
scroll to position [1210, 0]
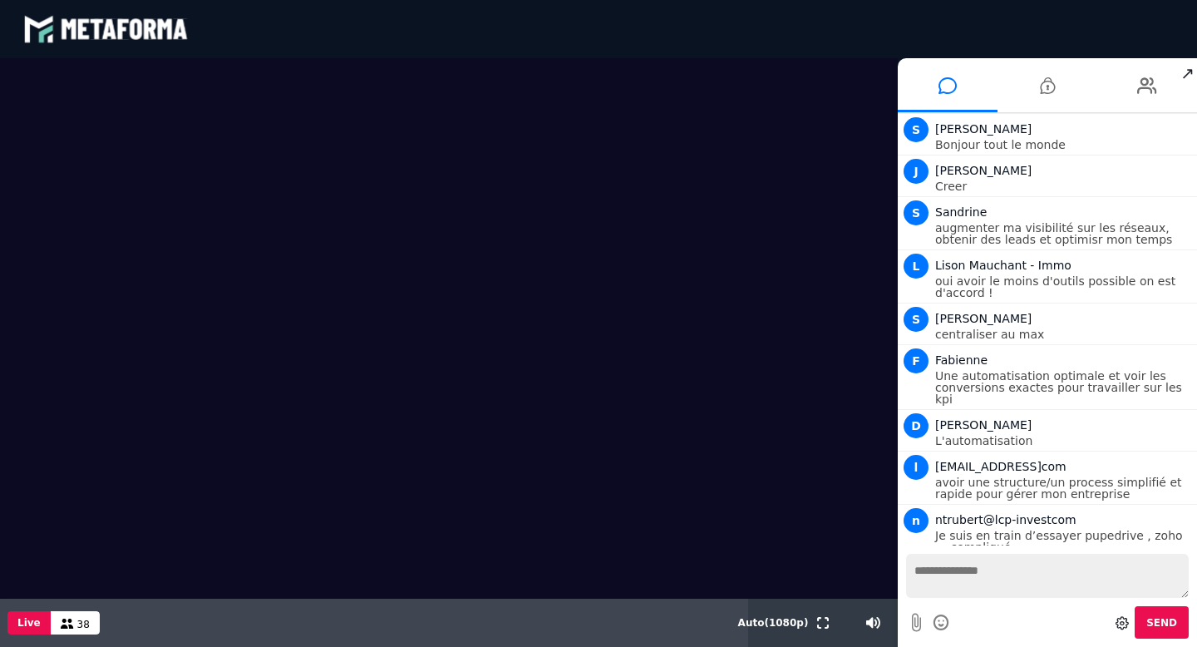
click at [992, 584] on textarea at bounding box center [1047, 576] width 283 height 44
click at [945, 623] on icon at bounding box center [942, 622] width 18 height 21
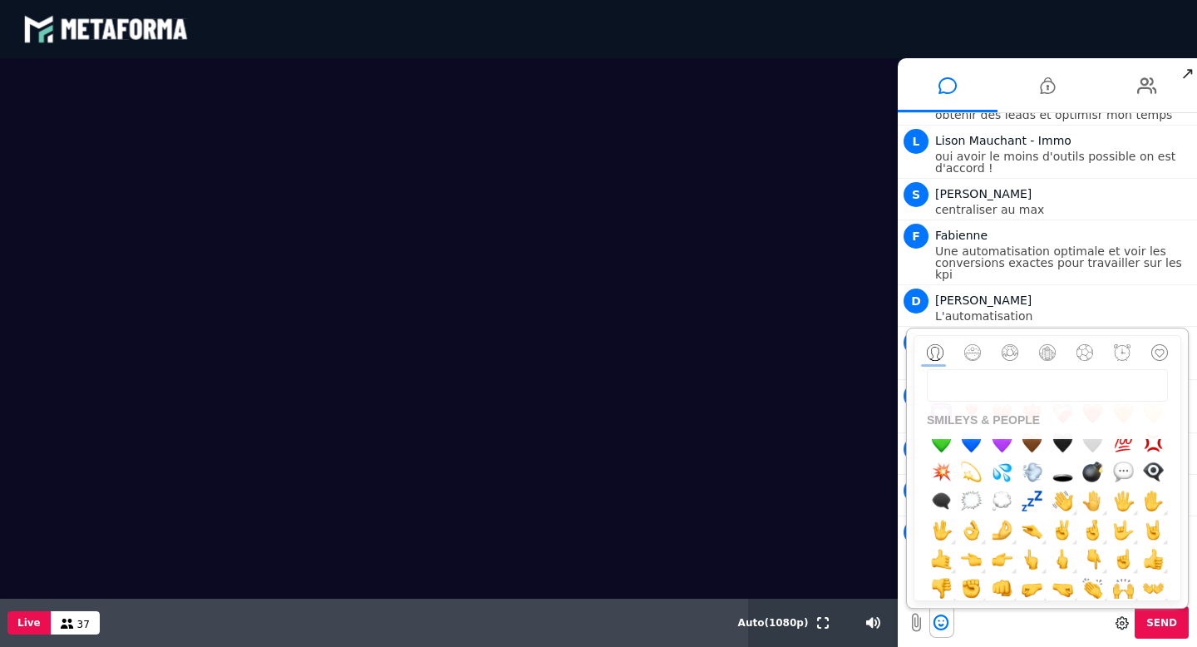
scroll to position [1376, 0]
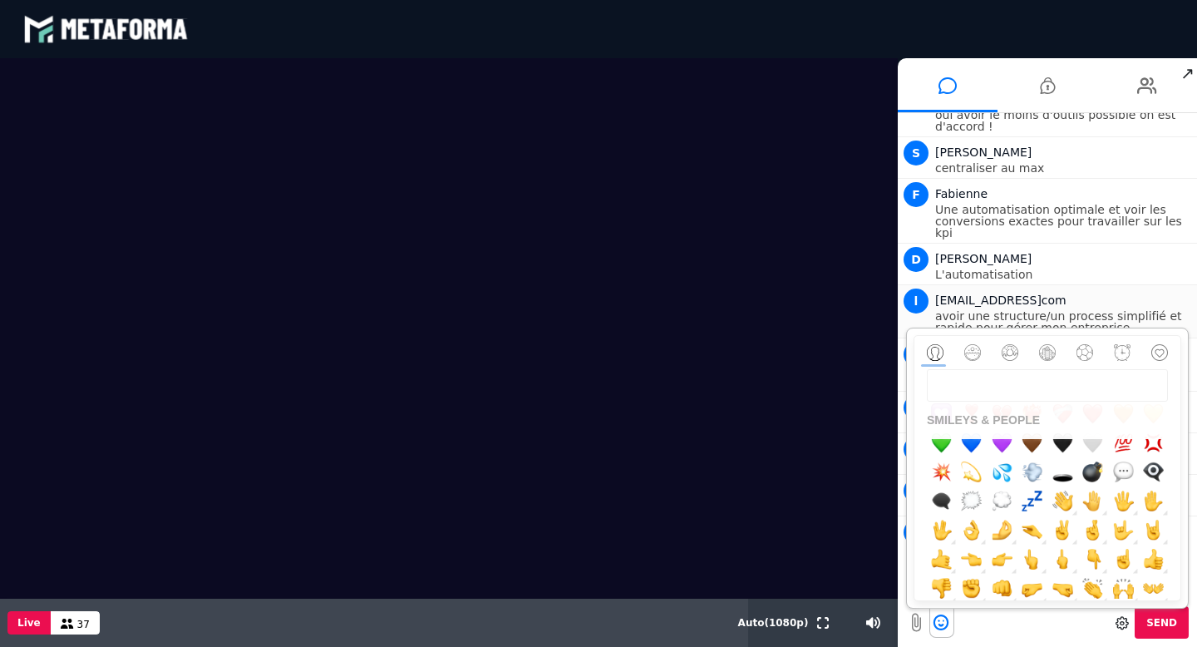
click at [959, 317] on p "avoir une structure/un process simplifié et rapide pour gérer mon entreprise" at bounding box center [1064, 321] width 258 height 23
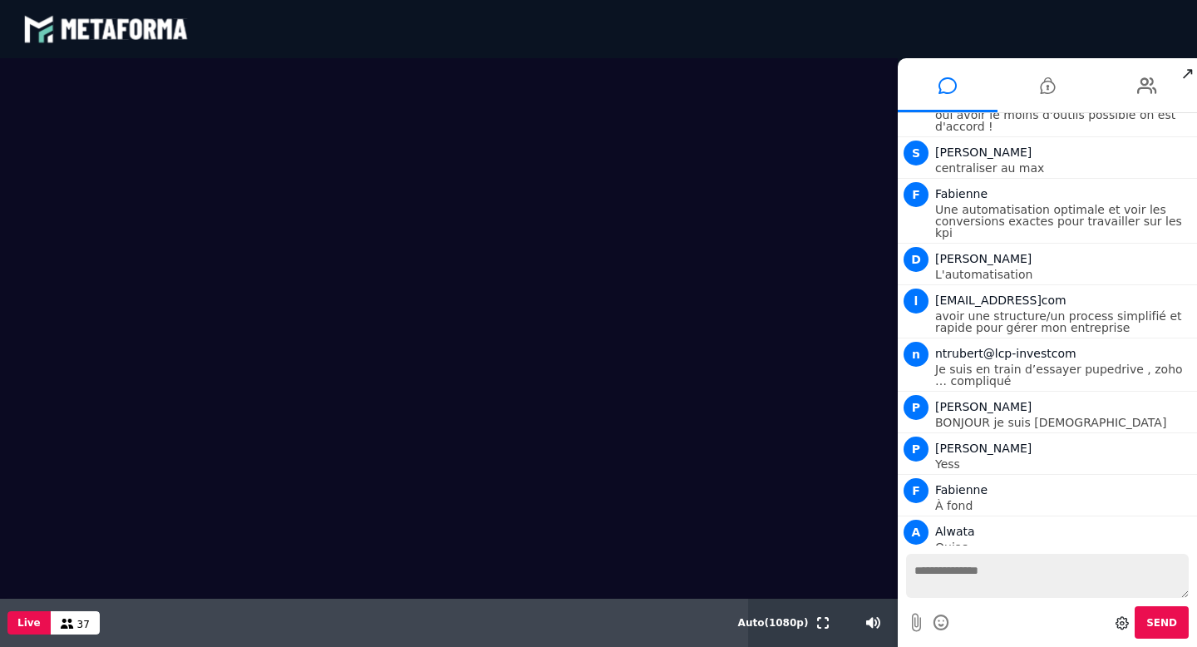
click at [974, 607] on div "Send" at bounding box center [1047, 622] width 283 height 32
click at [968, 579] on textarea at bounding box center [1047, 576] width 283 height 44
type textarea "**"
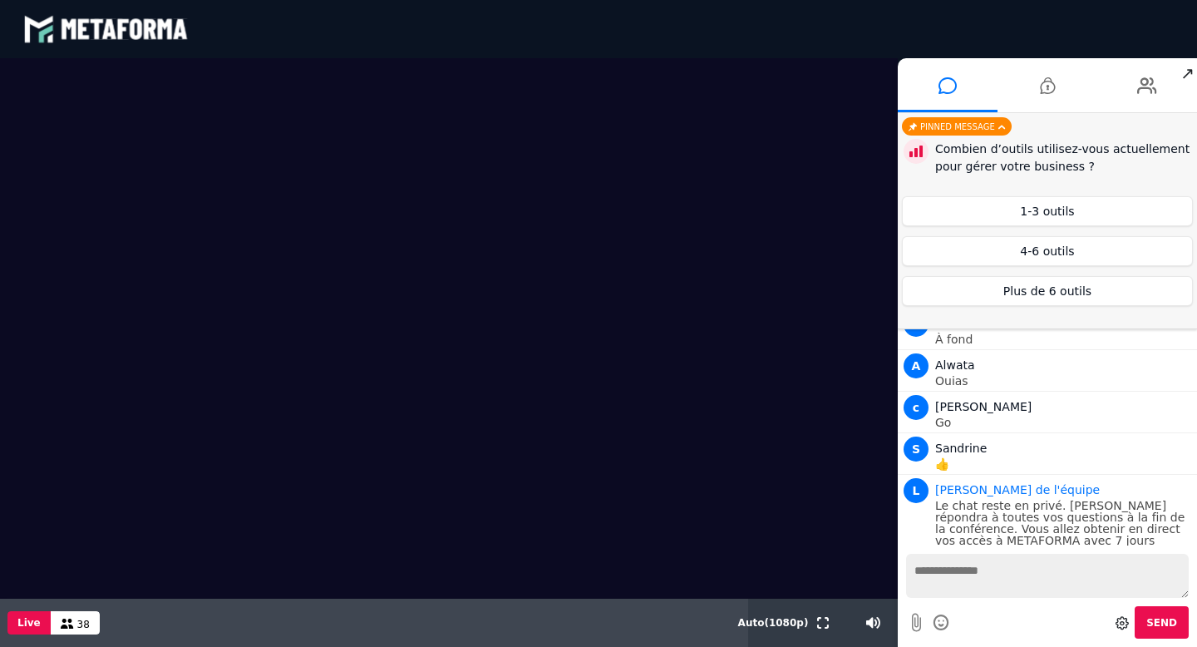
scroll to position [1631, 0]
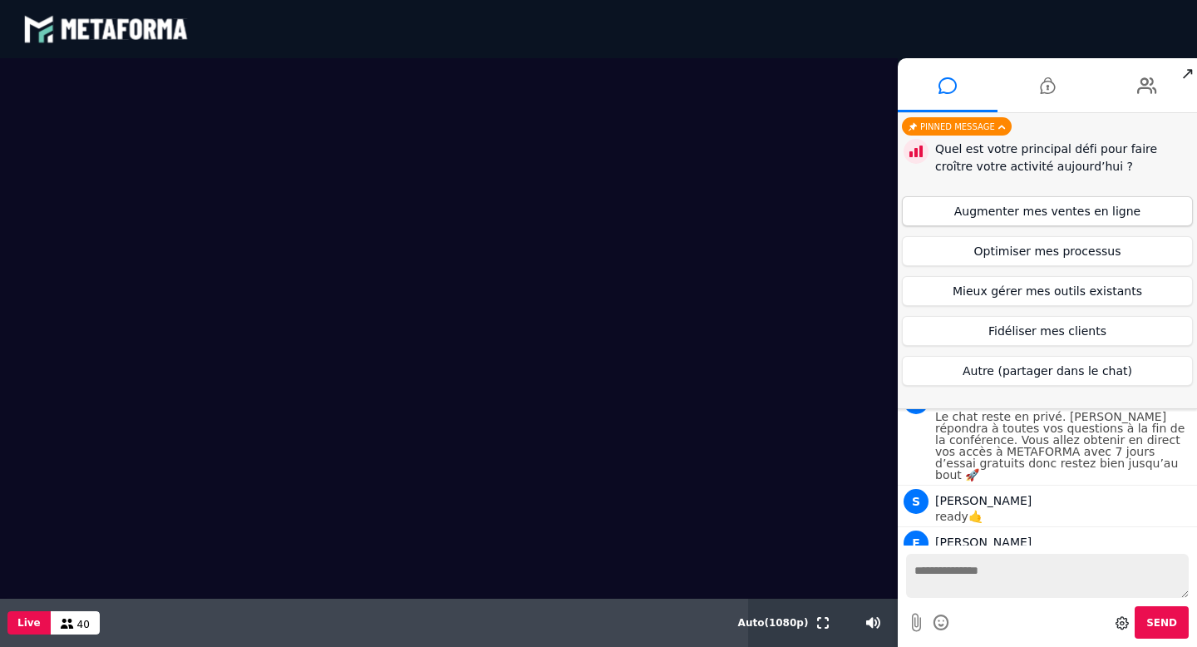
click at [1072, 213] on button "Augmenter mes ventes en ligne" at bounding box center [1047, 211] width 291 height 30
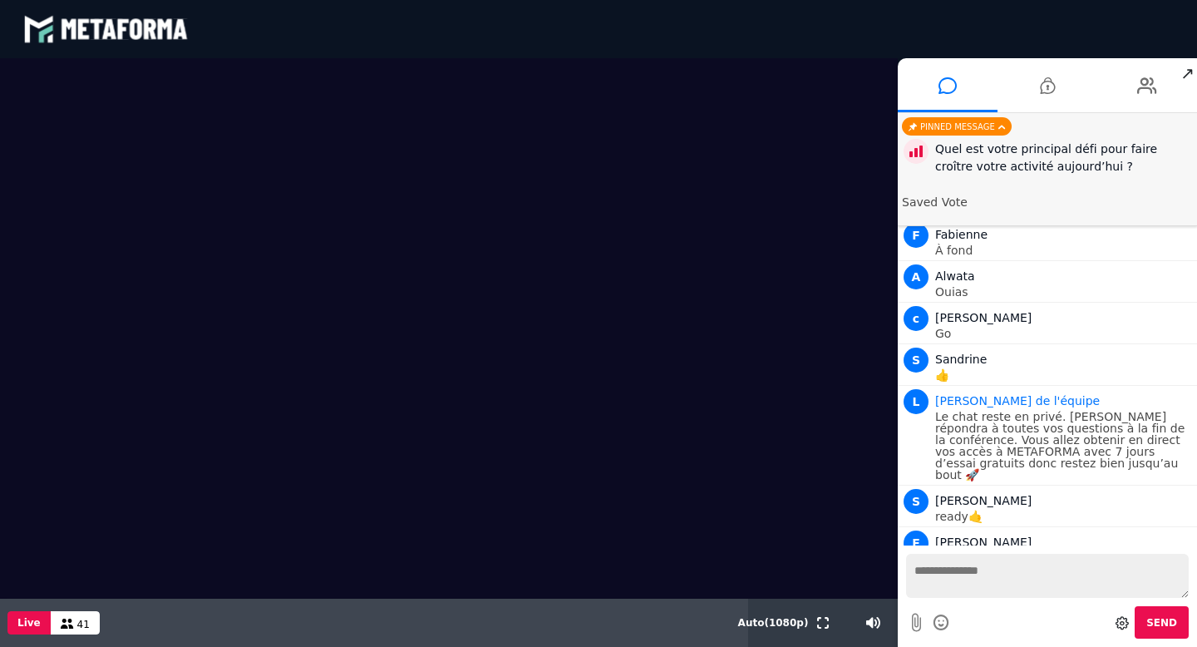
scroll to position [1672, 0]
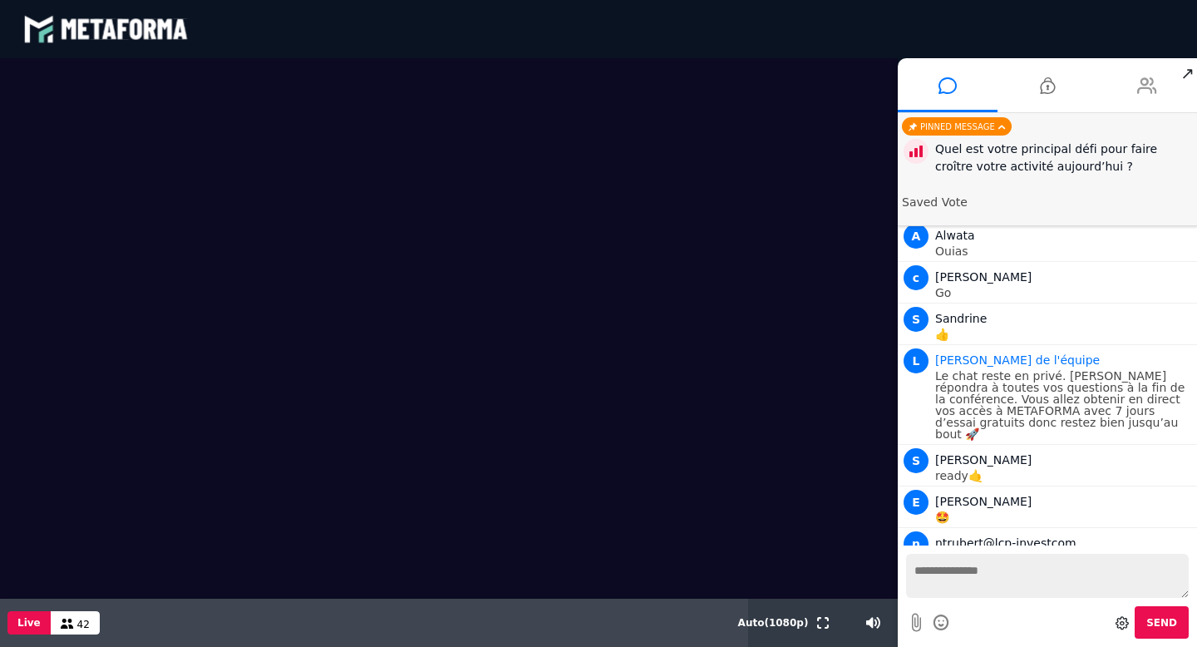
click at [1151, 89] on icon at bounding box center [1147, 86] width 20 height 42
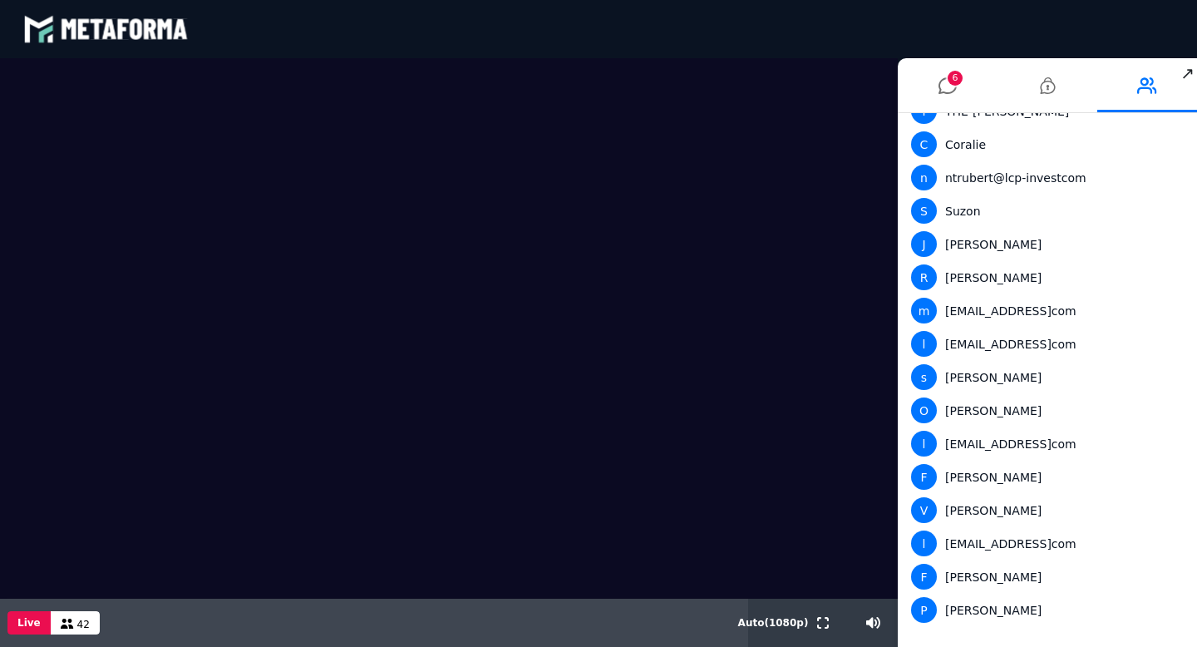
scroll to position [961, 0]
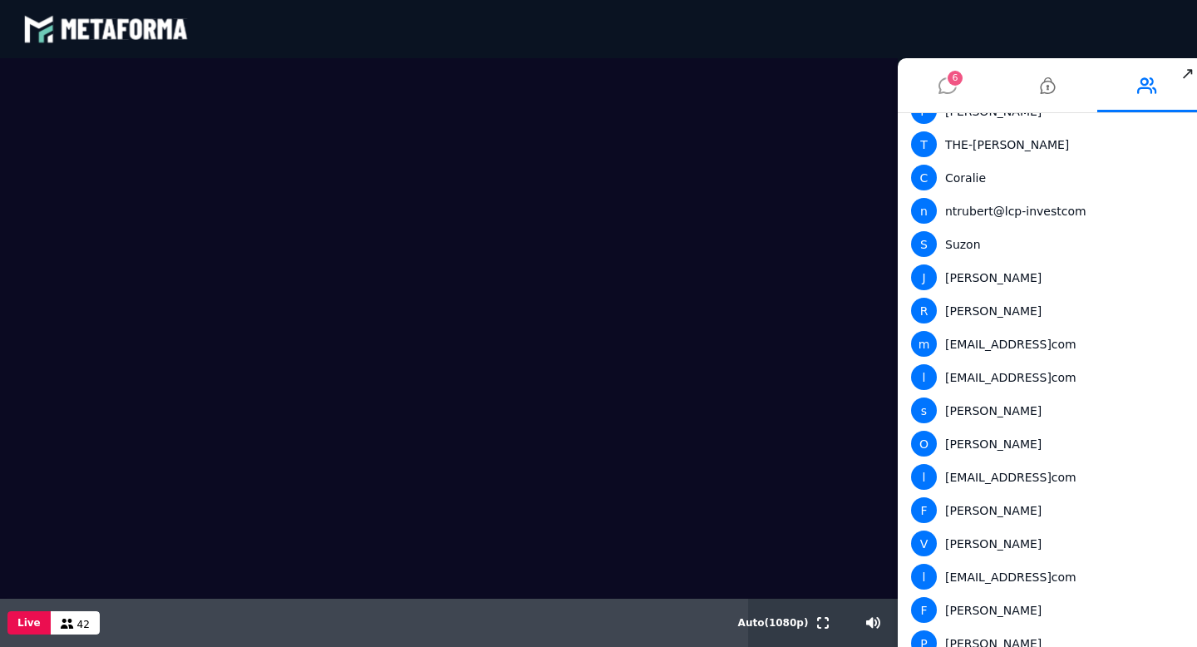
click at [942, 85] on icon at bounding box center [948, 86] width 18 height 42
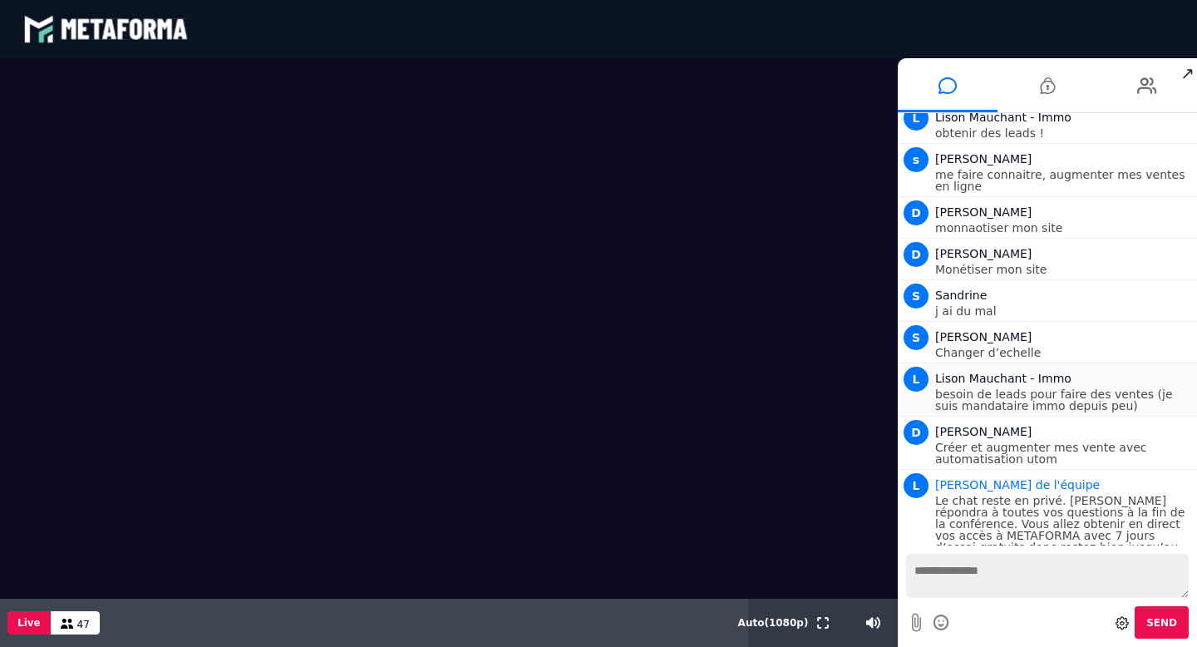
scroll to position [1952, 0]
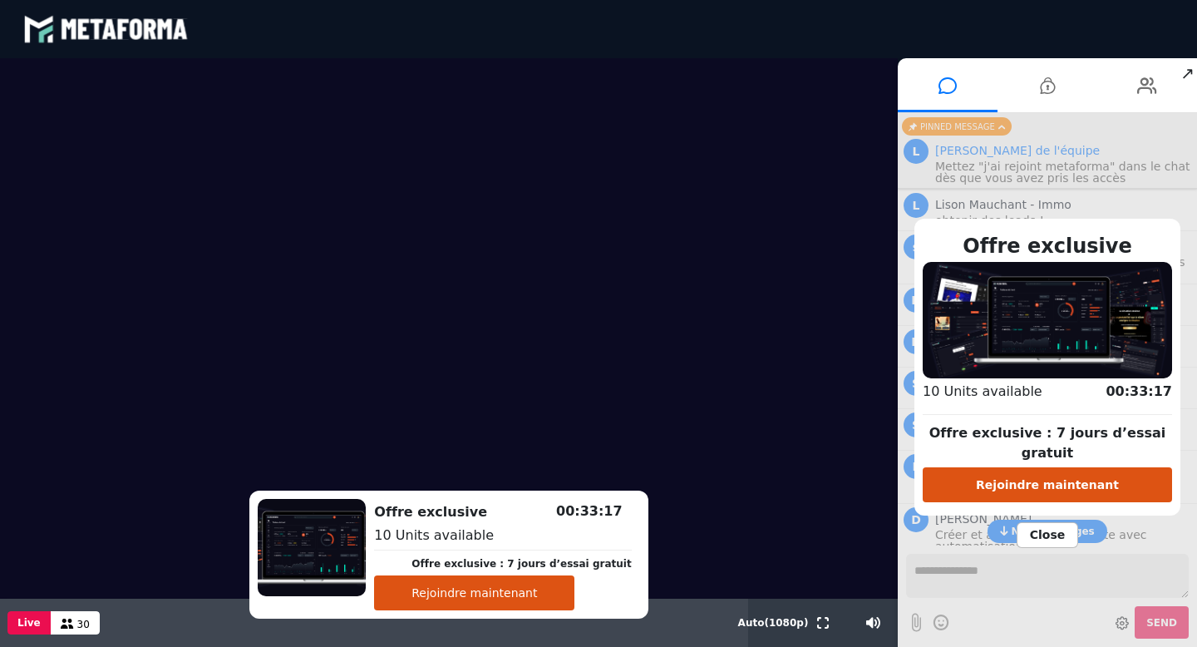
click at [1050, 525] on span "Close" at bounding box center [1048, 535] width 62 height 26
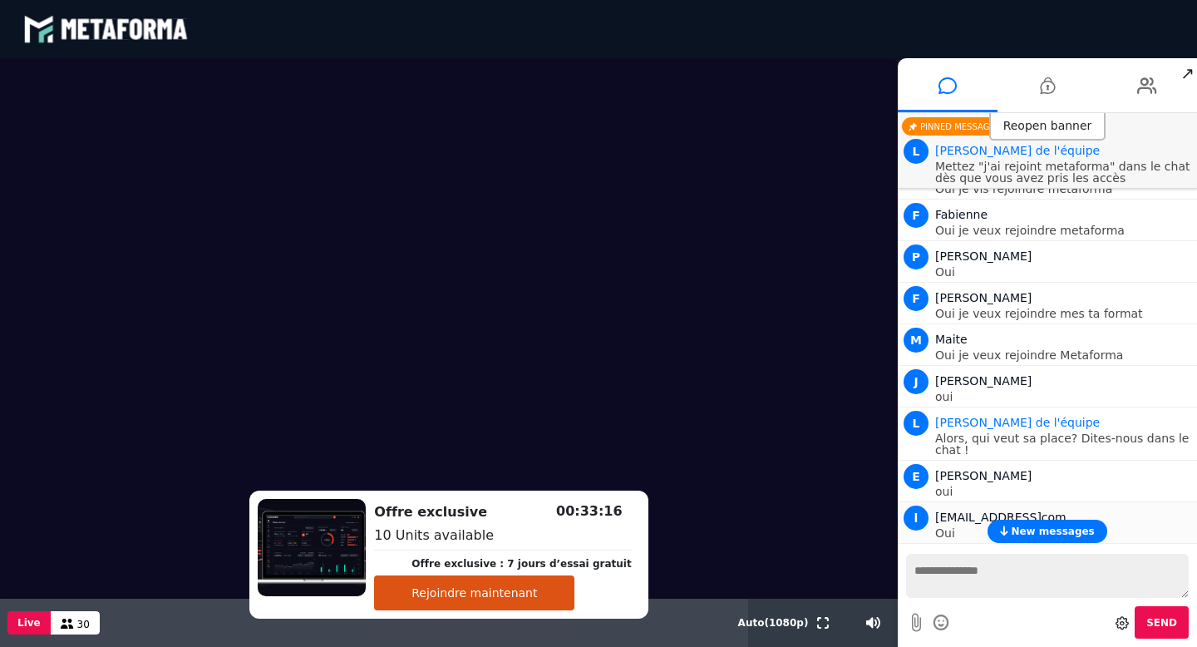
scroll to position [2765, 0]
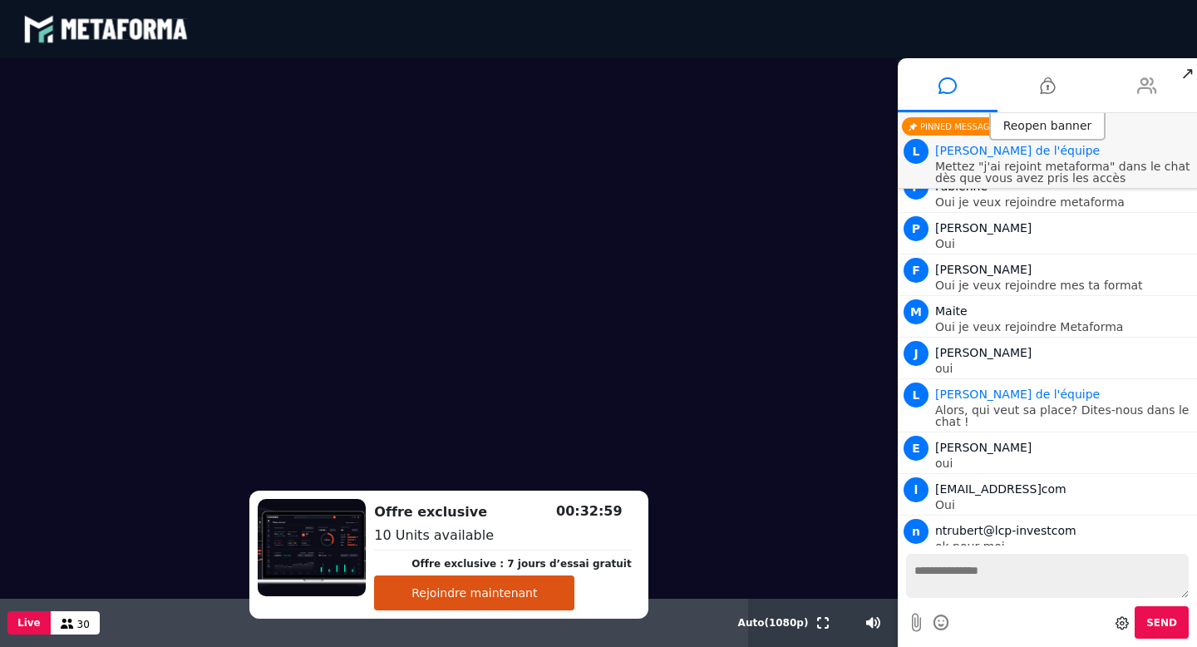
drag, startPoint x: 1137, startPoint y: 76, endPoint x: 1133, endPoint y: 106, distance: 30.9
click at [1137, 76] on li at bounding box center [1147, 85] width 100 height 54
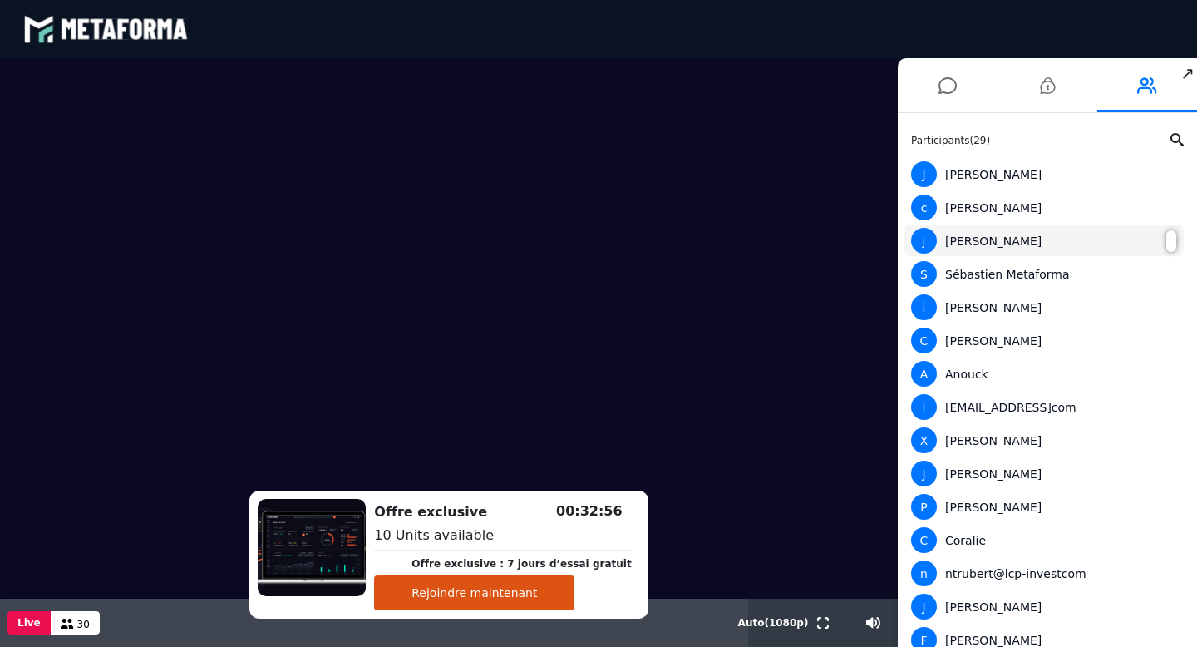
scroll to position [496, 0]
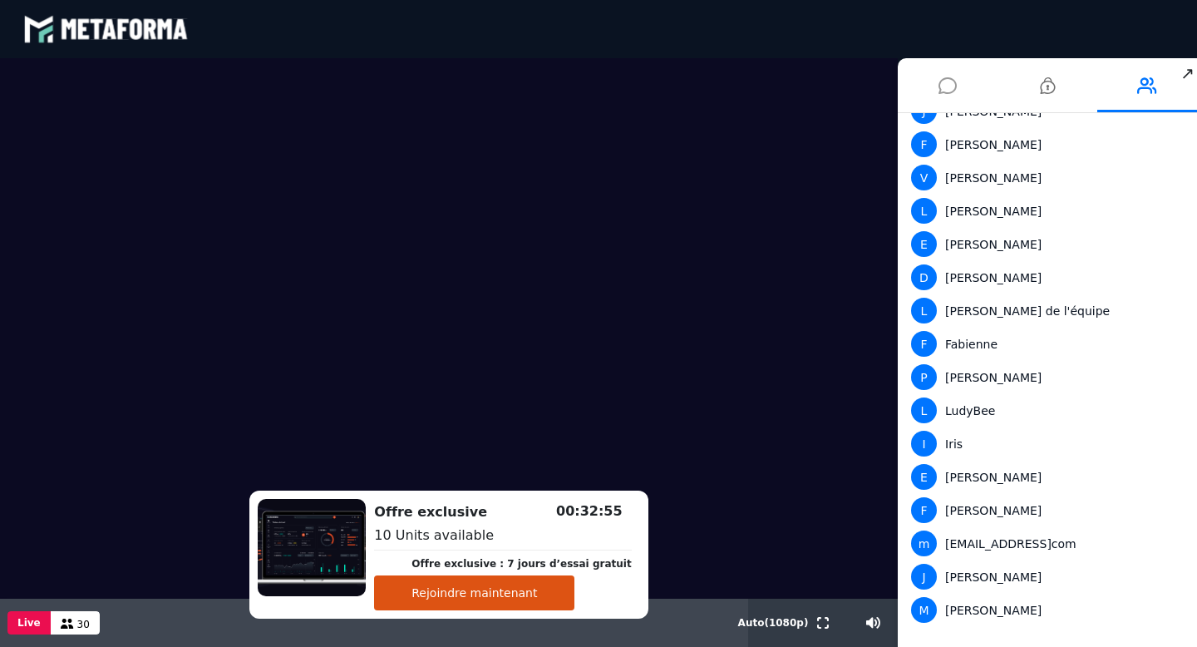
click at [950, 85] on icon at bounding box center [948, 86] width 18 height 42
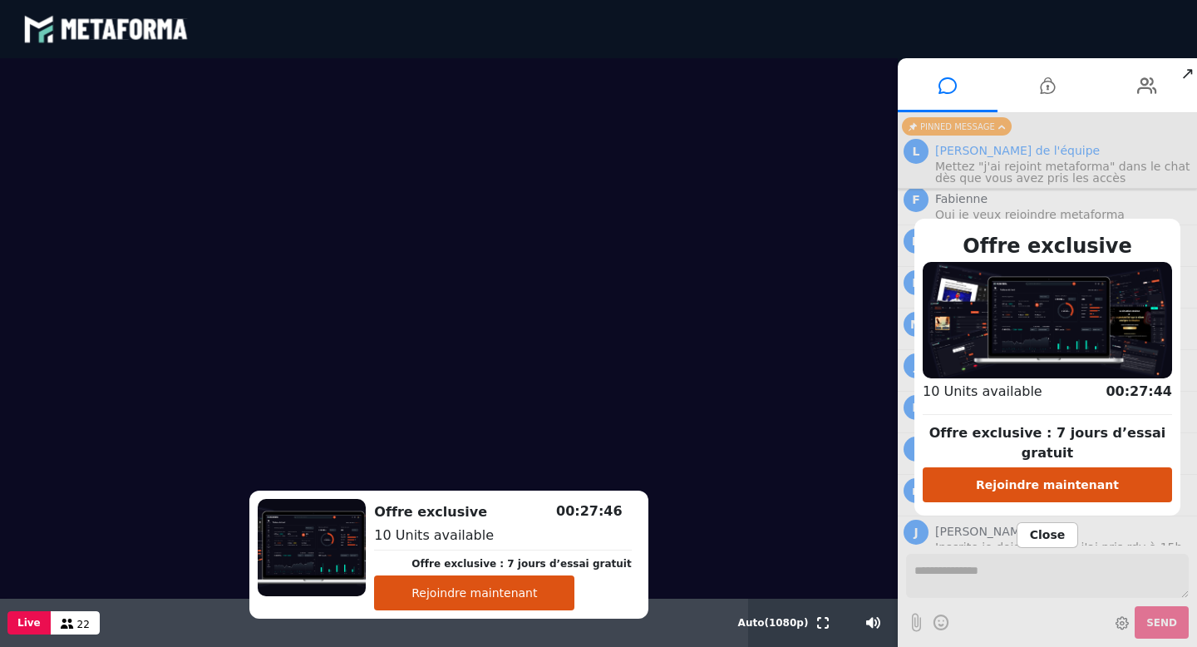
scroll to position [2818, 0]
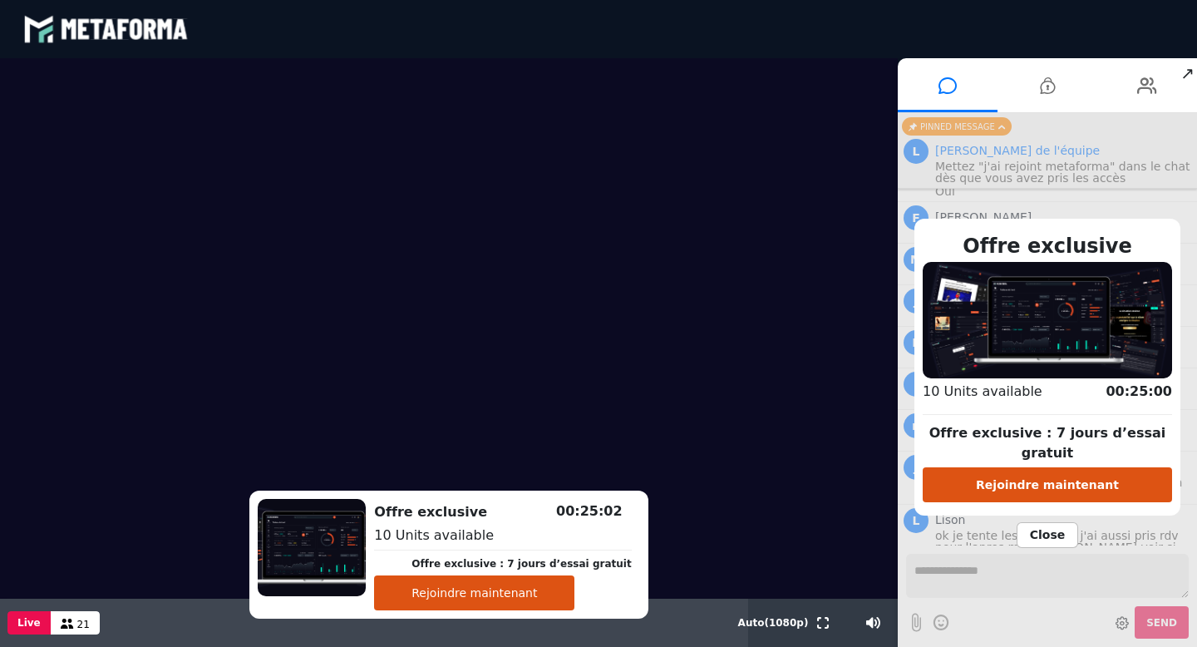
click at [1048, 525] on span "Close" at bounding box center [1048, 535] width 62 height 26
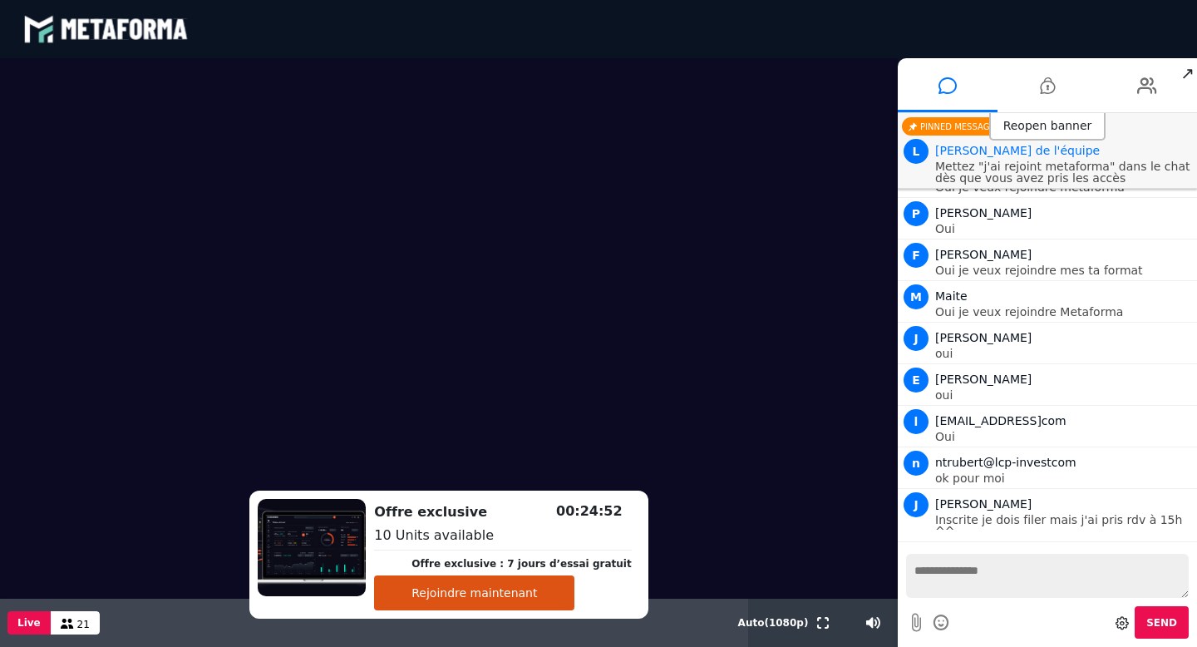
scroll to position [2782, 0]
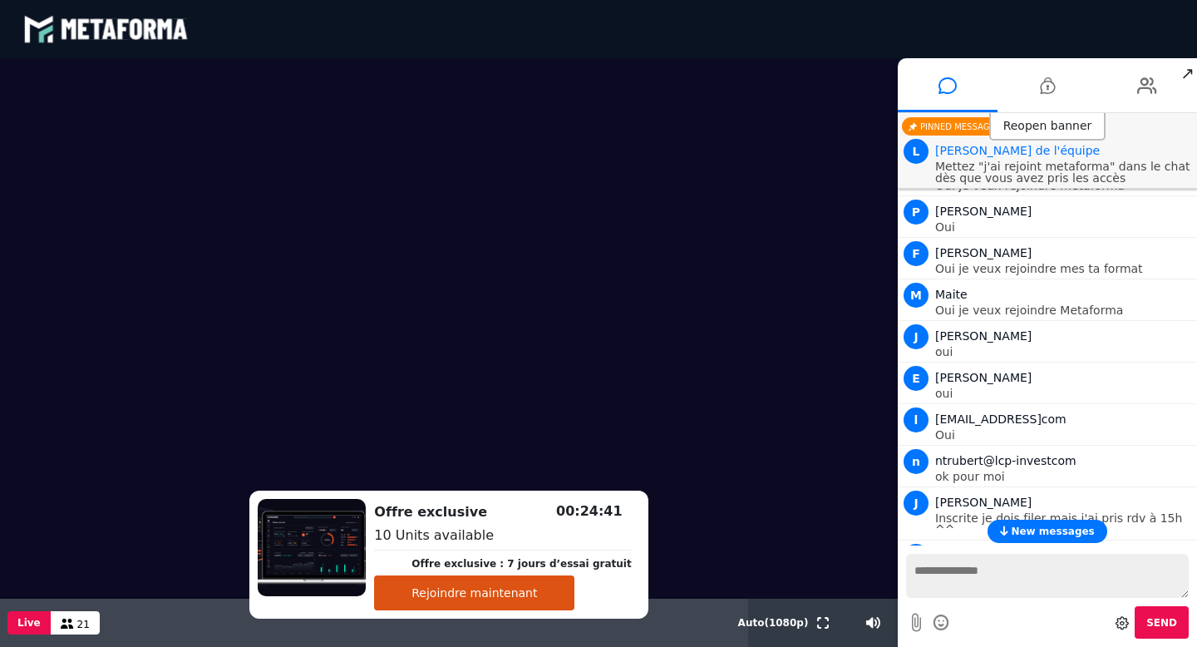
click at [549, 599] on button "Rejoindre maintenant" at bounding box center [474, 592] width 200 height 35
